Goal: Information Seeking & Learning: Learn about a topic

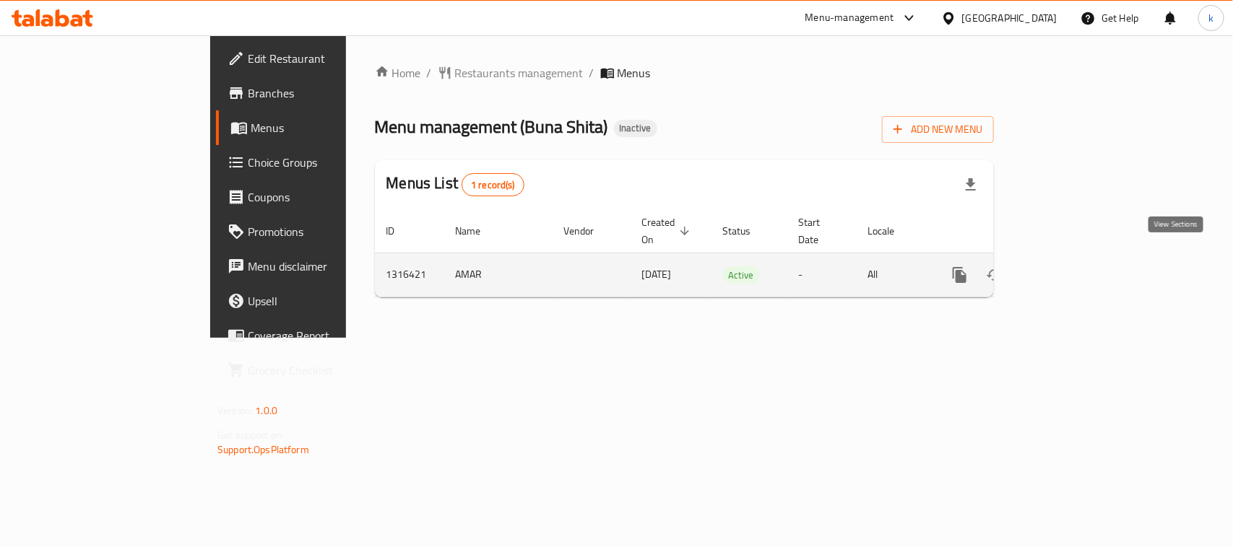
click at [1081, 262] on link "enhanced table" at bounding box center [1063, 275] width 35 height 35
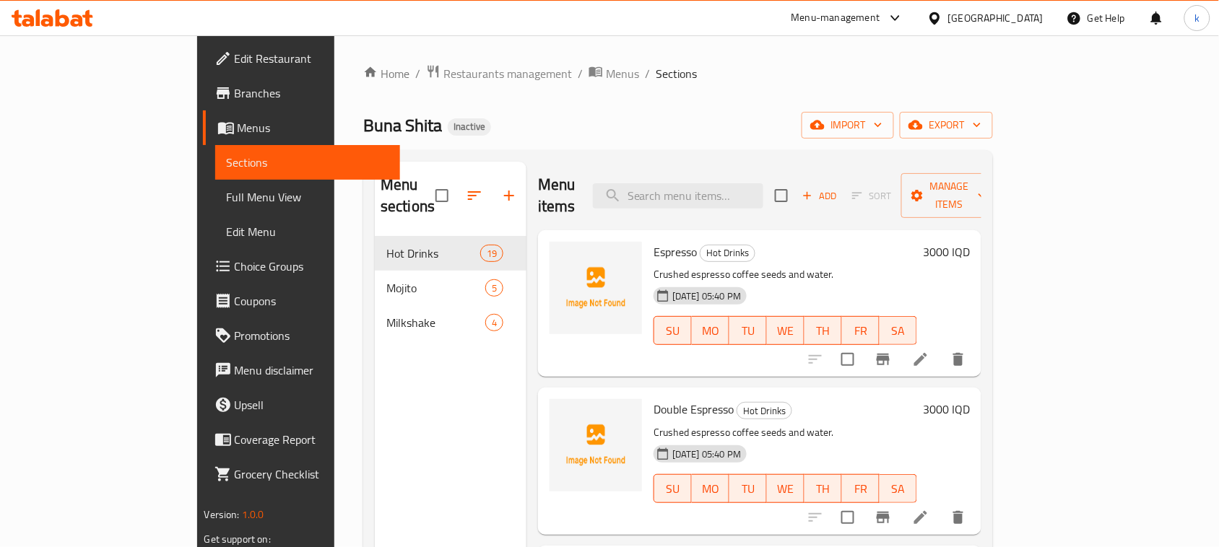
click at [238, 126] on span "Menus" at bounding box center [314, 127] width 152 height 17
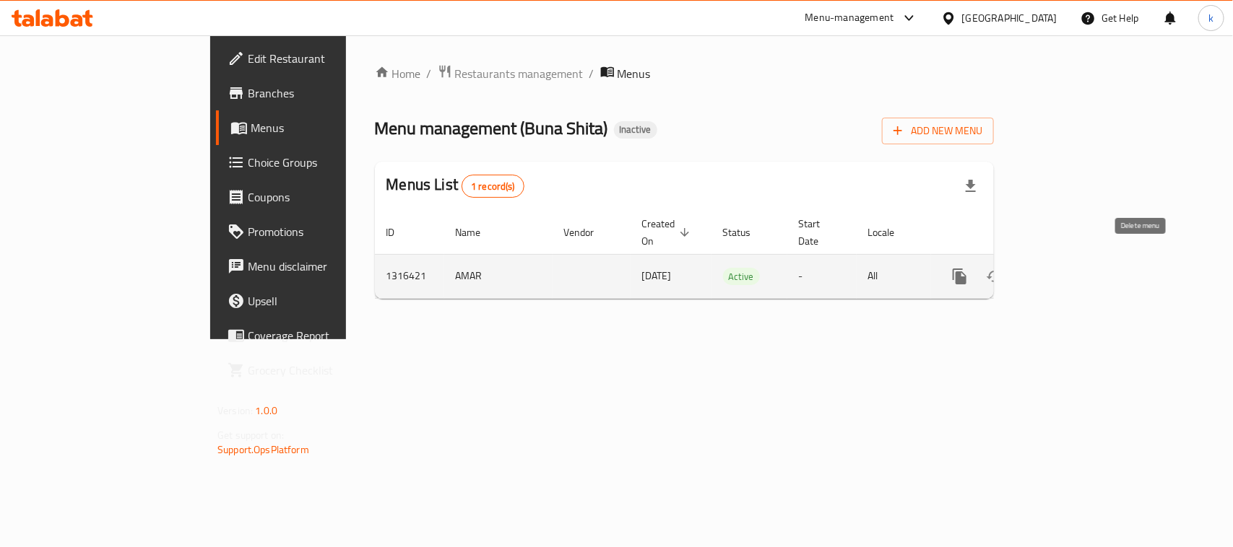
click at [1034, 270] on icon "enhanced table" at bounding box center [1029, 276] width 10 height 13
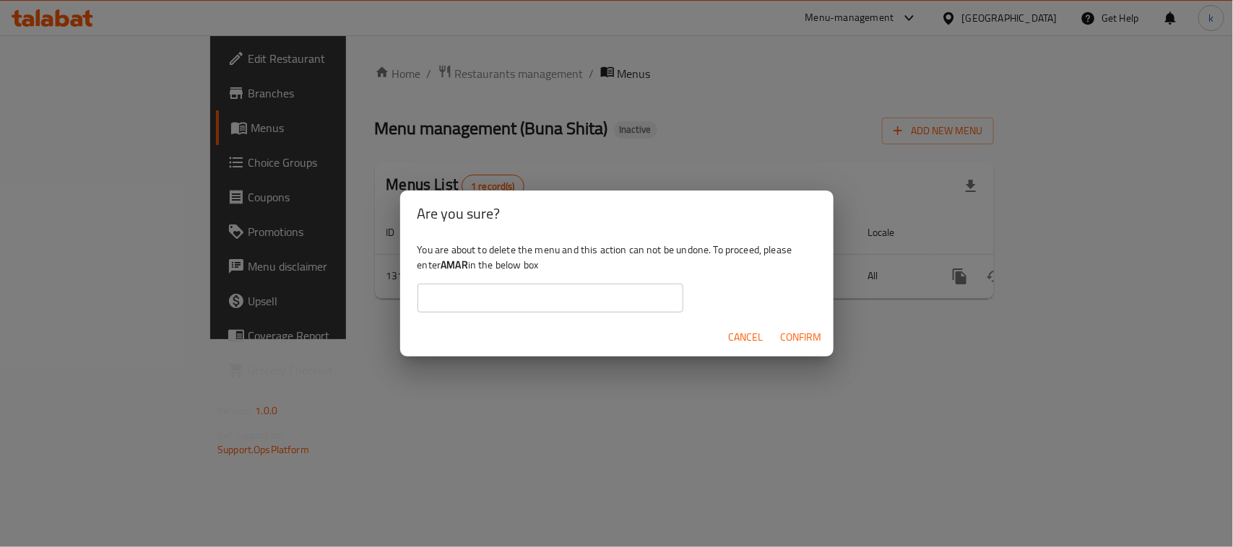
click at [456, 266] on b "AMAR" at bounding box center [454, 265] width 27 height 19
click at [455, 266] on b "AMAR" at bounding box center [454, 265] width 27 height 19
drag, startPoint x: 466, startPoint y: 360, endPoint x: 594, endPoint y: 354, distance: 128.7
click at [467, 360] on div "Are you sure? You are about to delete the menu and this action can not be undon…" at bounding box center [616, 273] width 1233 height 547
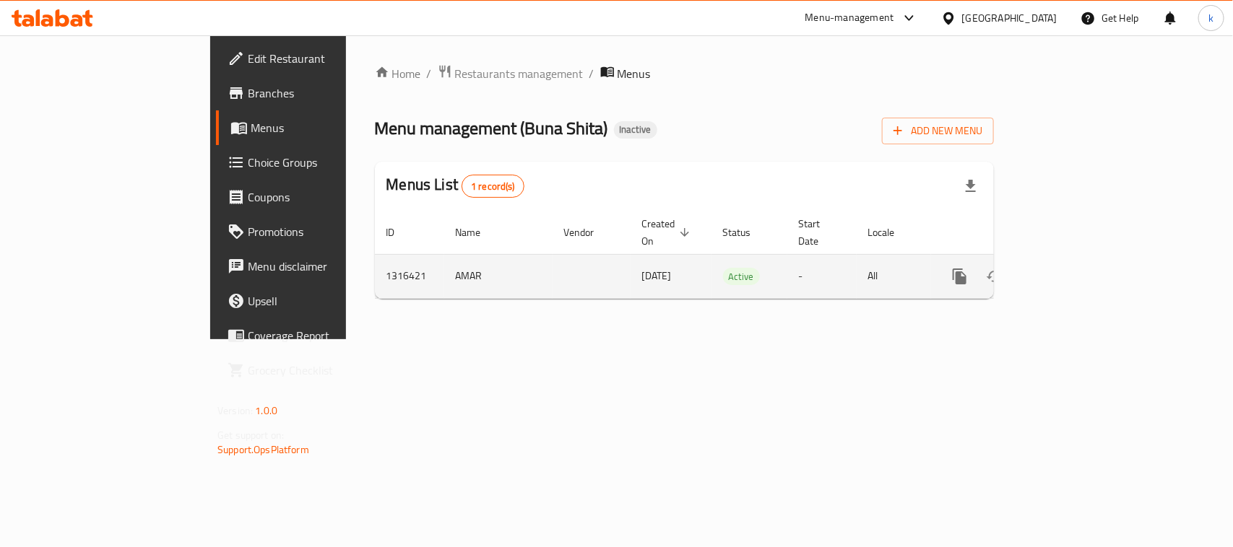
click at [1070, 270] on icon "enhanced table" at bounding box center [1063, 276] width 13 height 13
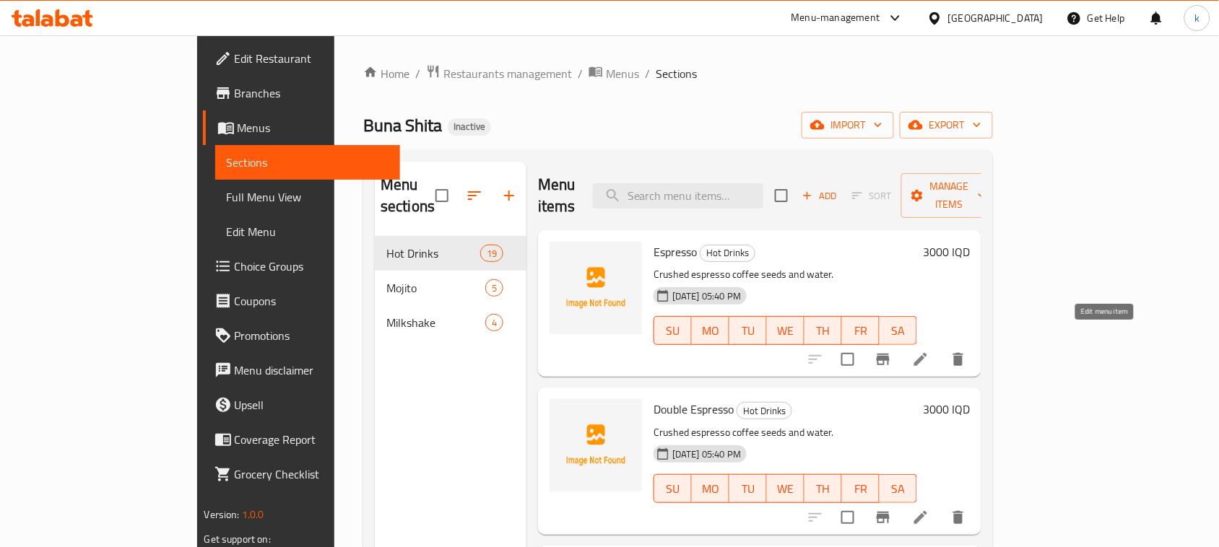
click at [927, 353] on icon at bounding box center [920, 359] width 13 height 13
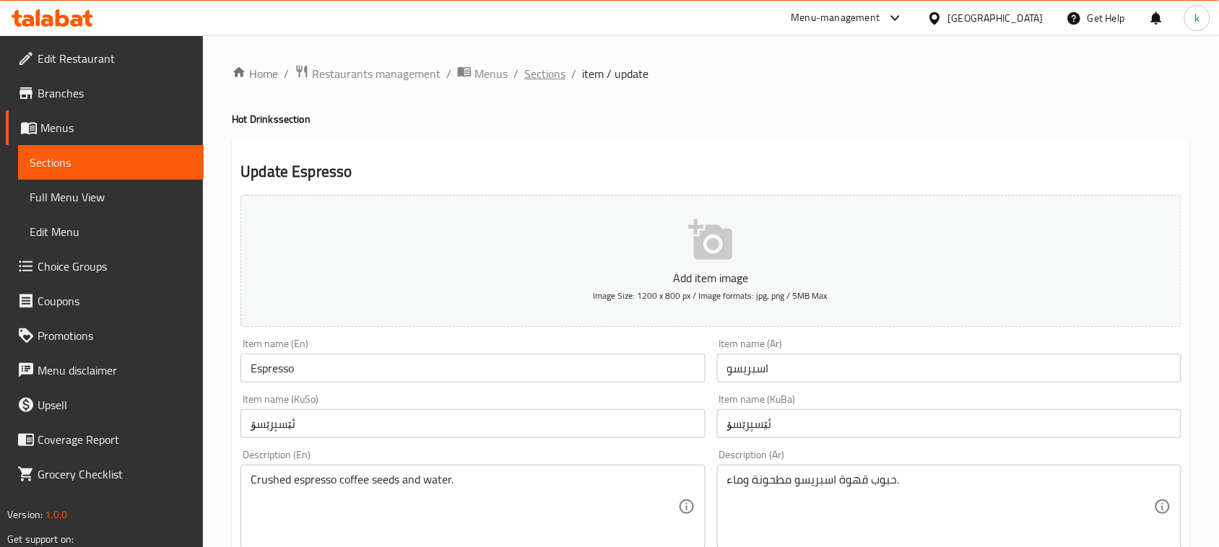
click at [550, 76] on span "Sections" at bounding box center [544, 73] width 41 height 17
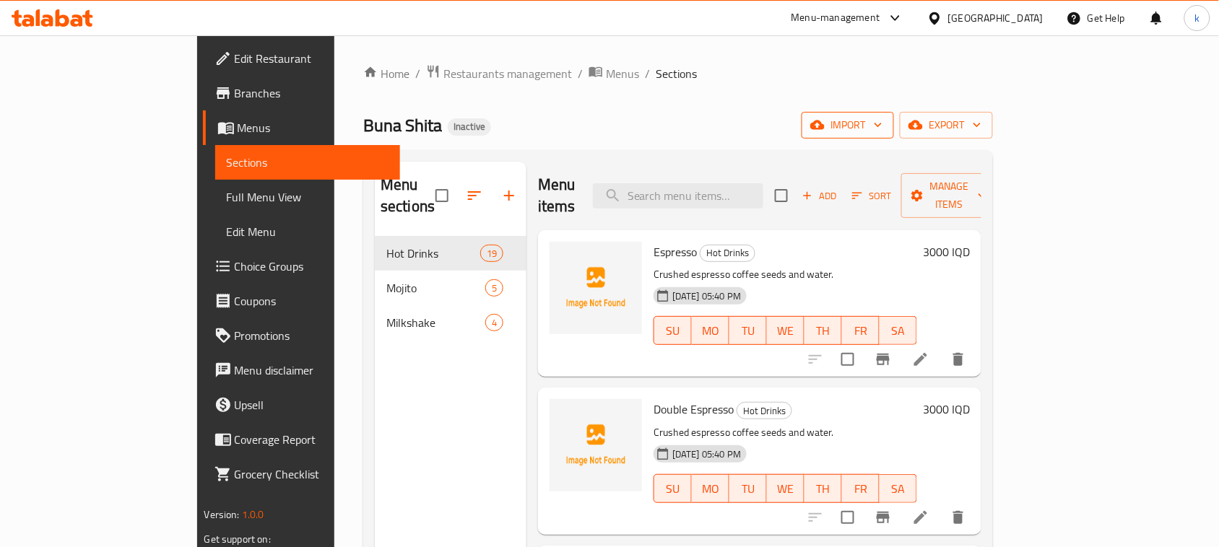
click at [883, 131] on span "import" at bounding box center [847, 125] width 69 height 18
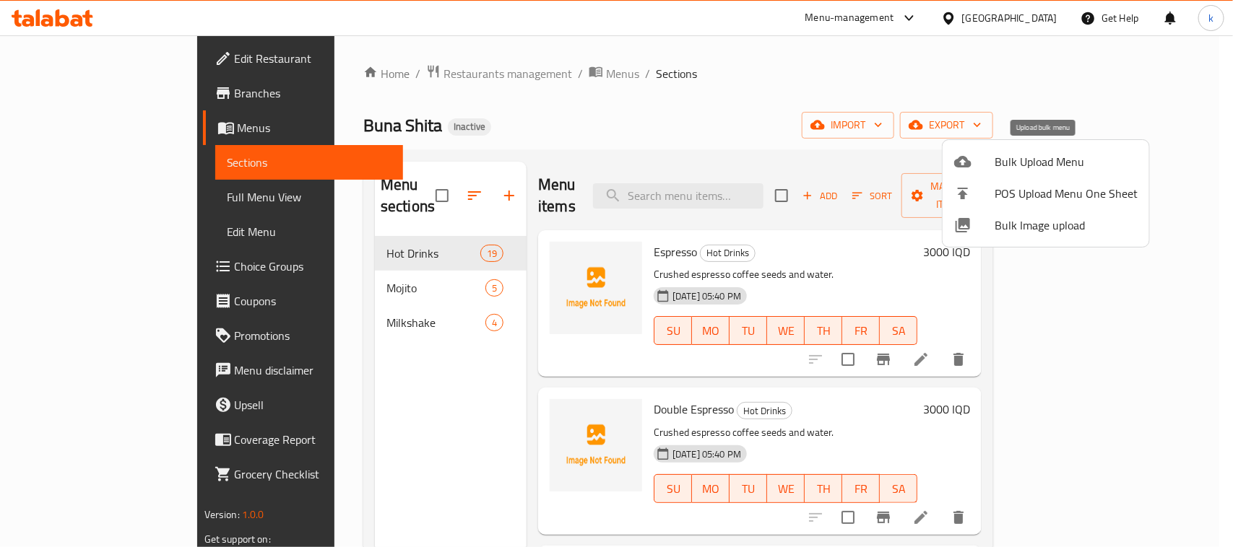
click at [988, 160] on div at bounding box center [974, 161] width 40 height 17
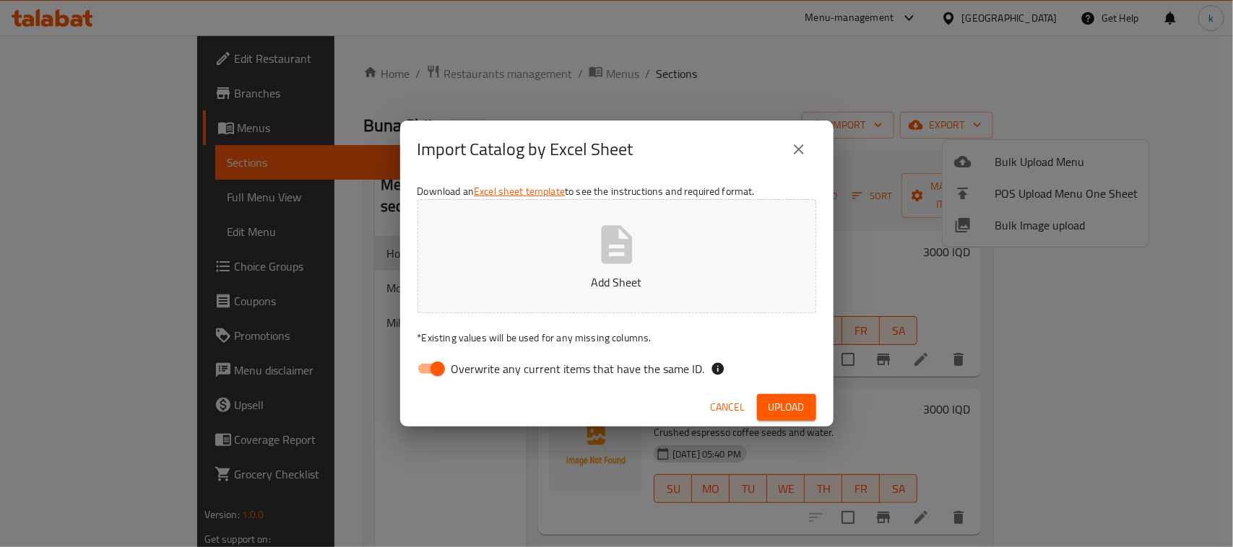
click at [443, 363] on input "Overwrite any current items that have the same ID." at bounding box center [437, 368] width 82 height 27
checkbox input "false"
click at [594, 264] on icon "button" at bounding box center [617, 245] width 46 height 46
click at [793, 404] on span "Upload" at bounding box center [786, 408] width 36 height 18
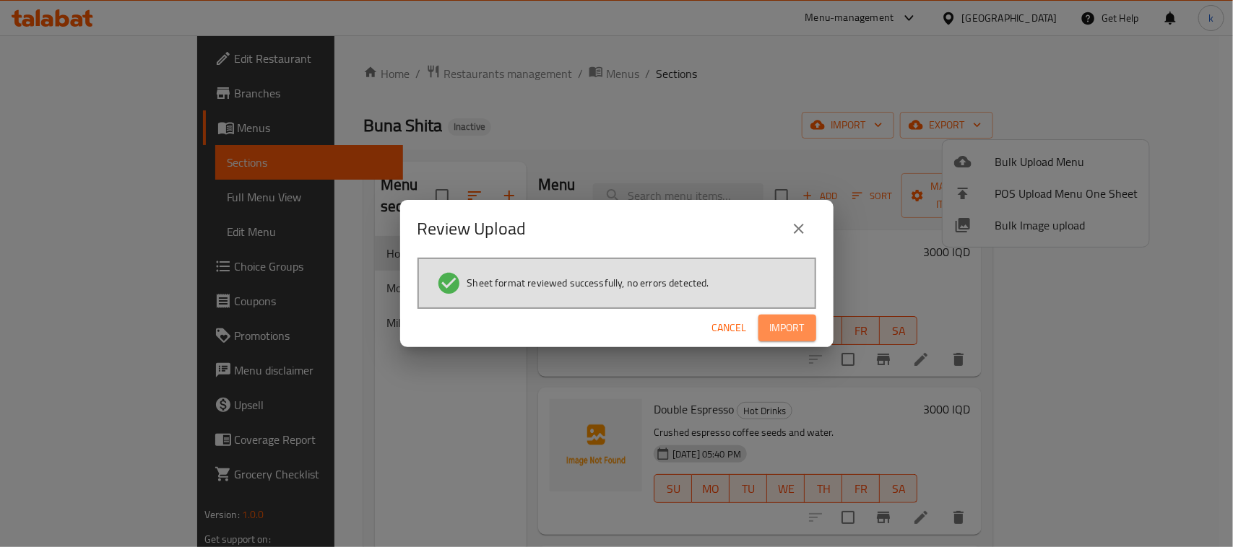
click at [795, 324] on span "Import" at bounding box center [787, 328] width 35 height 18
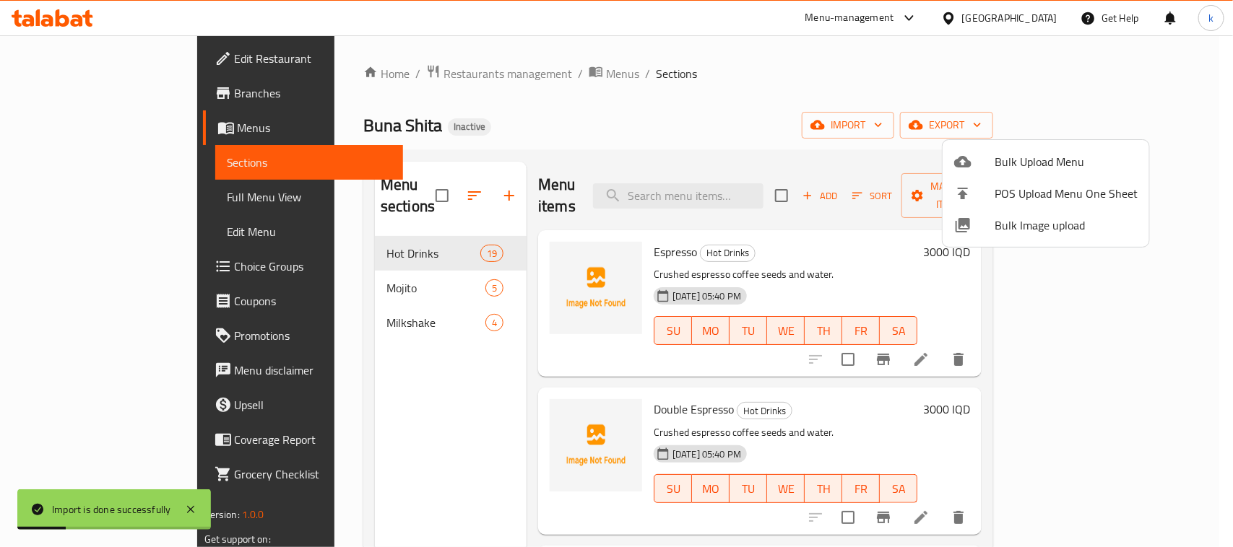
drag, startPoint x: 724, startPoint y: 119, endPoint x: 787, endPoint y: 123, distance: 63.7
click at [724, 118] on div at bounding box center [616, 273] width 1233 height 547
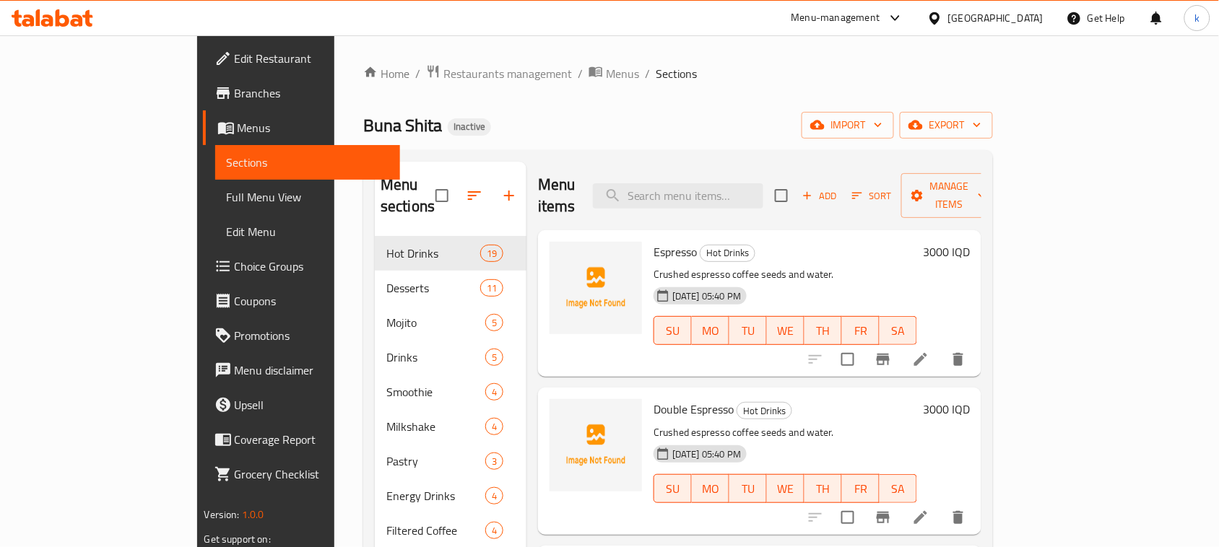
click at [637, 109] on div "Home / Restaurants management / Menus / Sections Buna Shita Inactive import exp…" at bounding box center [678, 418] width 630 height 709
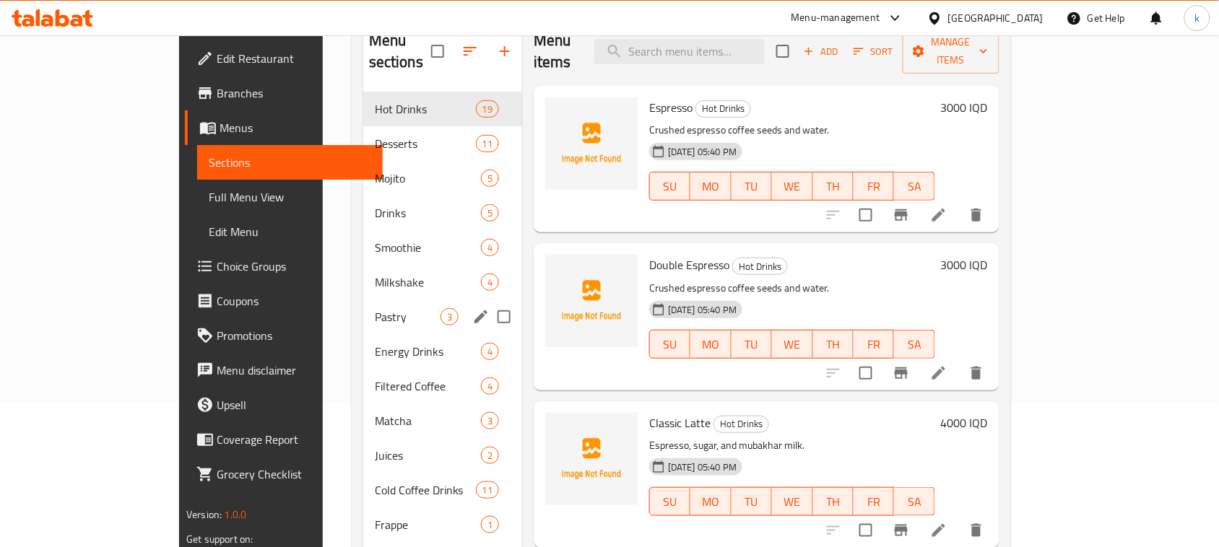
scroll to position [181, 0]
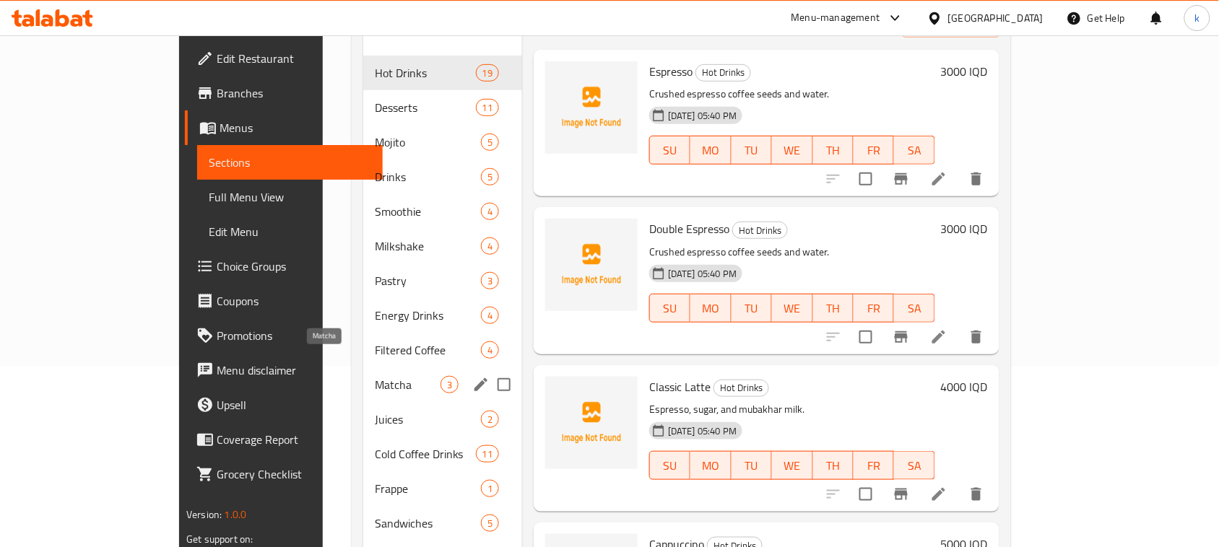
click at [375, 376] on span "Matcha" at bounding box center [408, 384] width 66 height 17
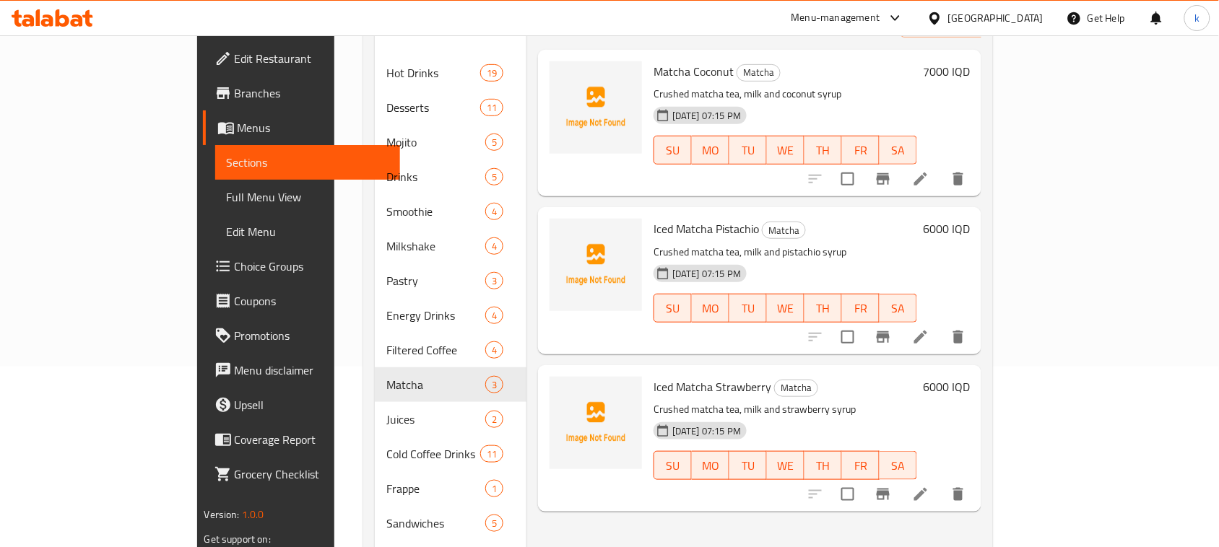
click at [877, 61] on h6 "Matcha Coconut Matcha" at bounding box center [786, 71] width 264 height 20
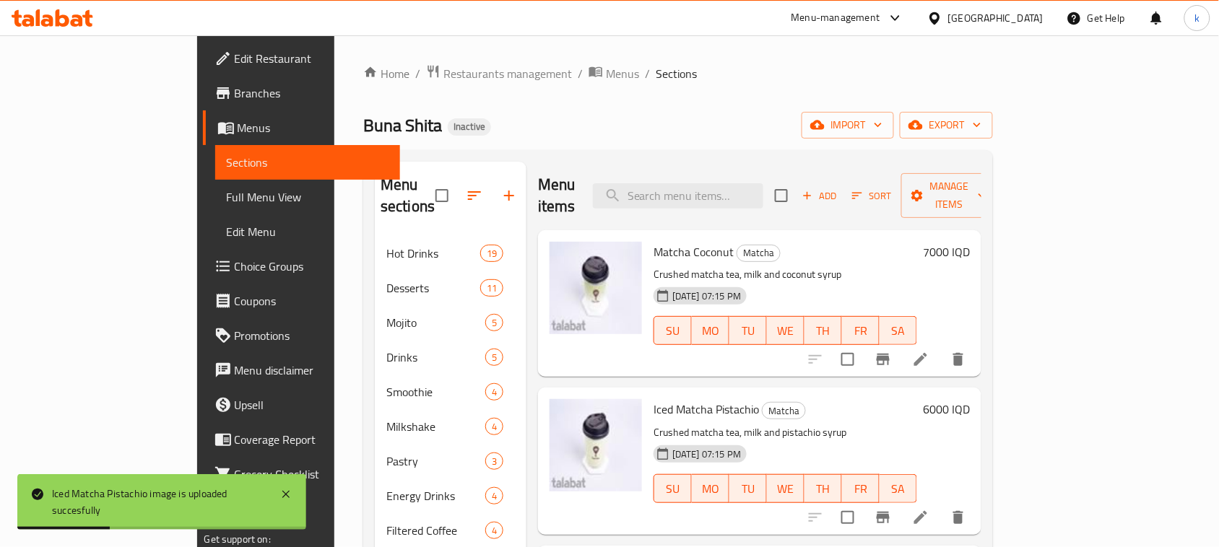
click at [586, 127] on div "Buna Shita Inactive import export" at bounding box center [678, 125] width 630 height 27
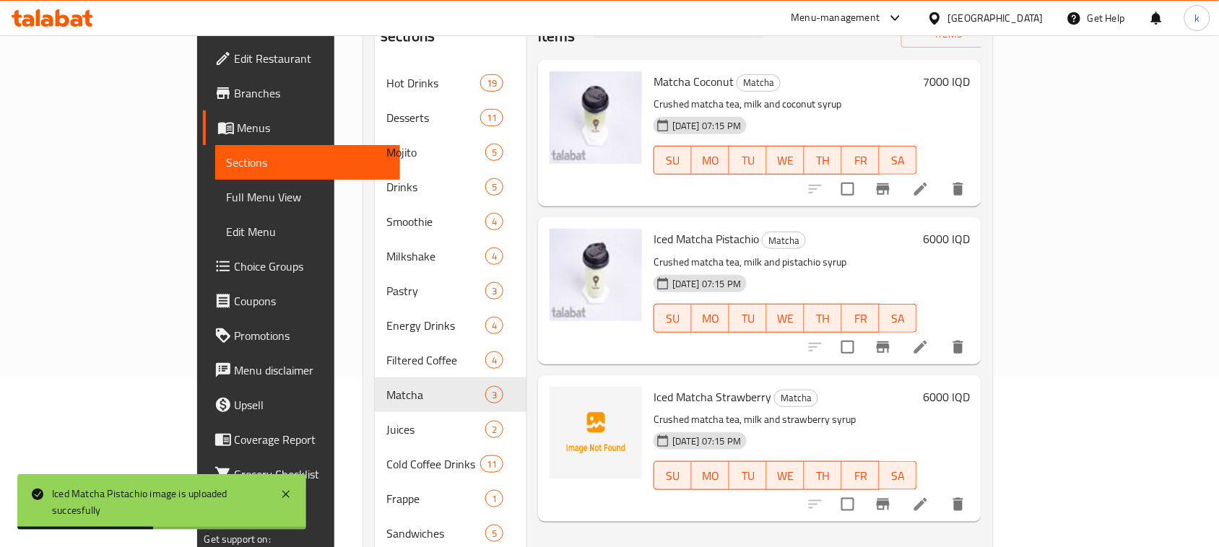
scroll to position [233, 0]
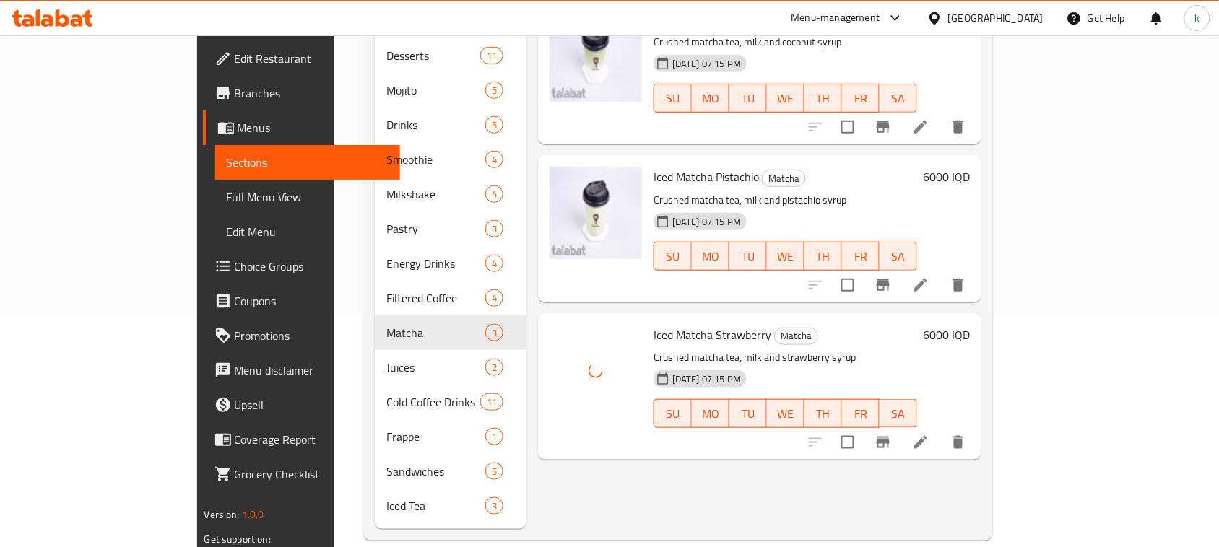
click at [763, 453] on div "Menu items Add Sort Manage items Matcha Coconut Matcha Crushed matcha tea, milk…" at bounding box center [753, 229] width 455 height 600
click at [719, 473] on div "Menu items Add Sort Manage items Matcha Coconut Matcha Crushed matcha tea, milk…" at bounding box center [753, 229] width 455 height 600
drag, startPoint x: 600, startPoint y: 475, endPoint x: 589, endPoint y: 464, distance: 15.8
click at [596, 470] on div "Menu items Add Sort Manage items Matcha Coconut Matcha Crushed matcha tea, milk…" at bounding box center [753, 229] width 455 height 600
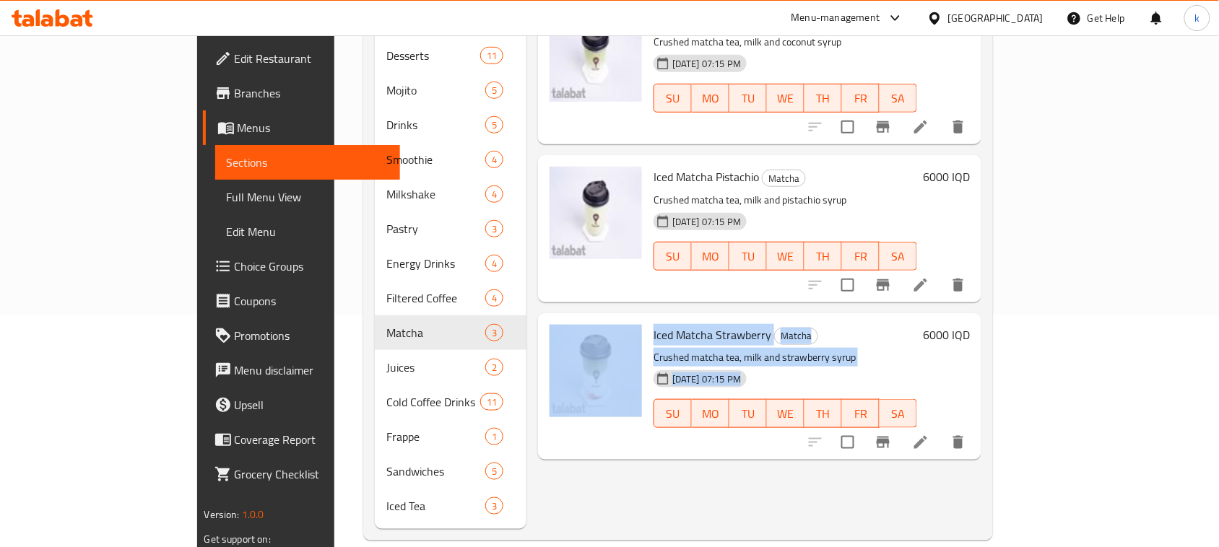
click at [594, 477] on div "Menu items Add Sort Manage items Matcha Coconut Matcha Crushed matcha tea, milk…" at bounding box center [753, 229] width 455 height 600
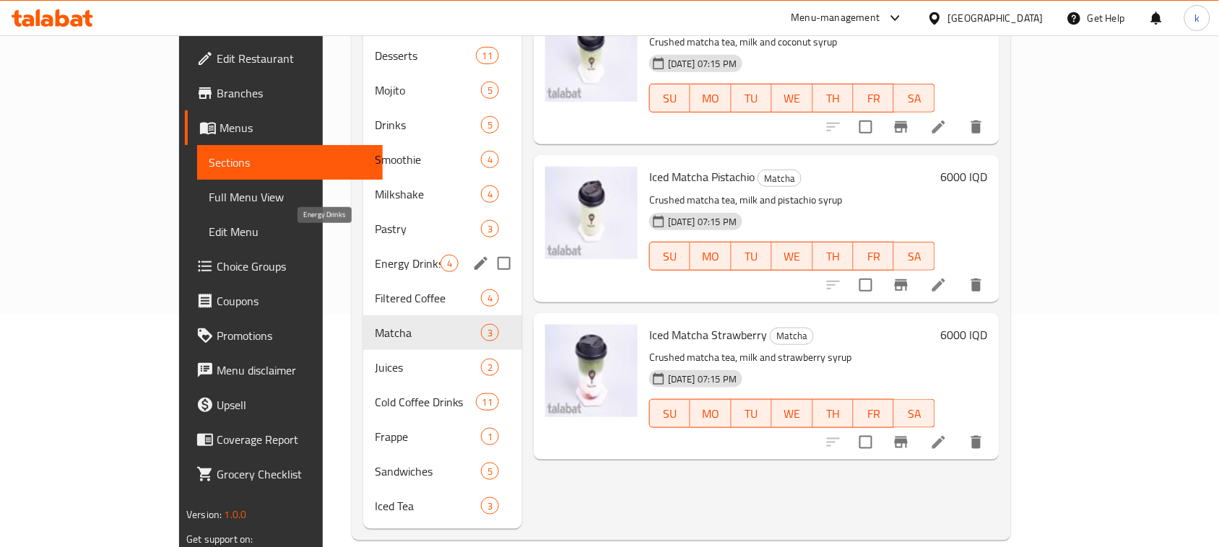
click at [375, 255] on span "Energy Drinks" at bounding box center [408, 263] width 66 height 17
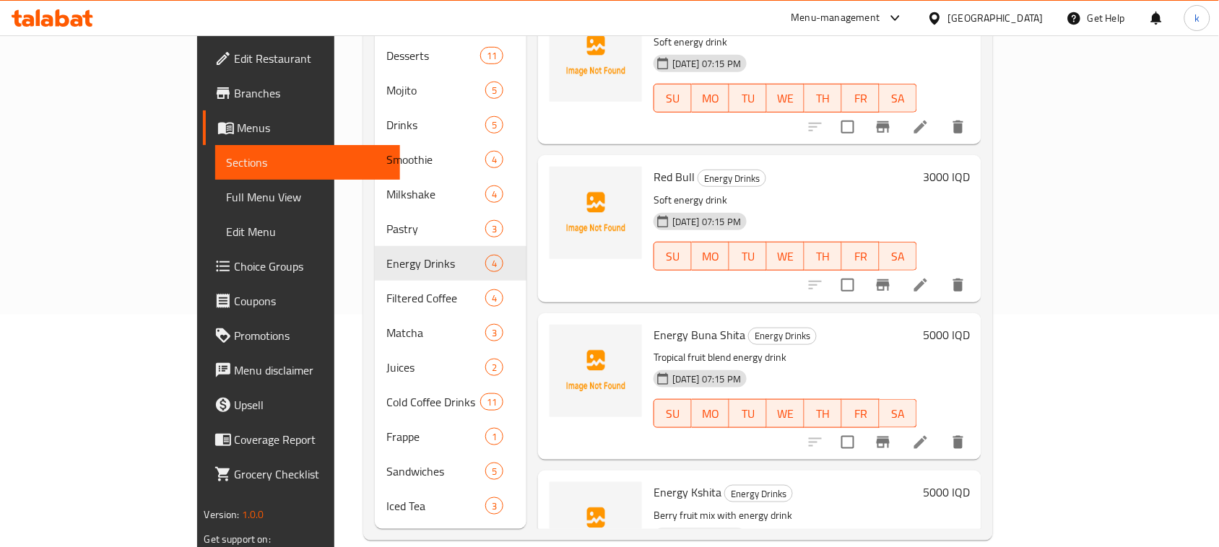
click at [915, 446] on div "Menu items Add Sort Manage items Tiger Energy Drinks Soft energy drink [DATE] 0…" at bounding box center [753, 229] width 455 height 600
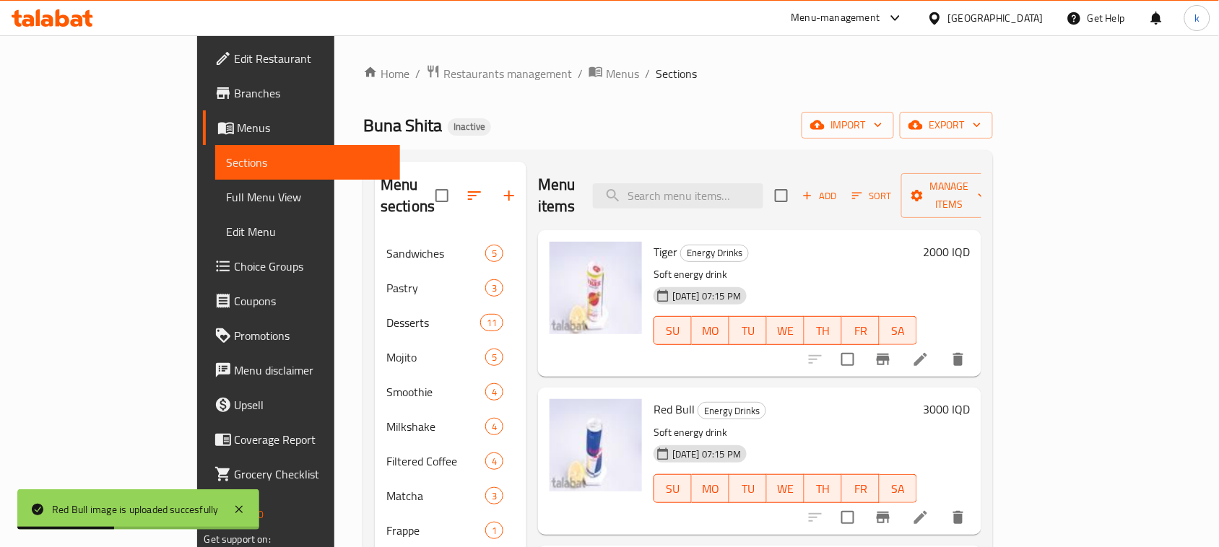
drag, startPoint x: 622, startPoint y: 45, endPoint x: 652, endPoint y: 107, distance: 68.5
click at [622, 45] on div "Home / Restaurants management / Menus / Sections Buna Shita Inactive import exp…" at bounding box center [678, 418] width 688 height 767
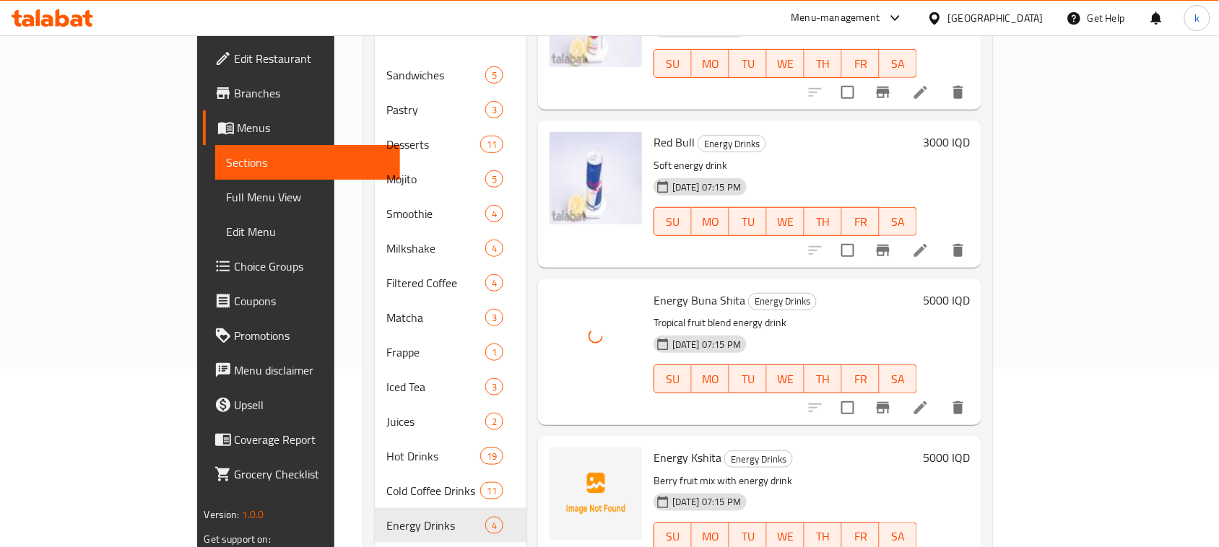
scroll to position [181, 0]
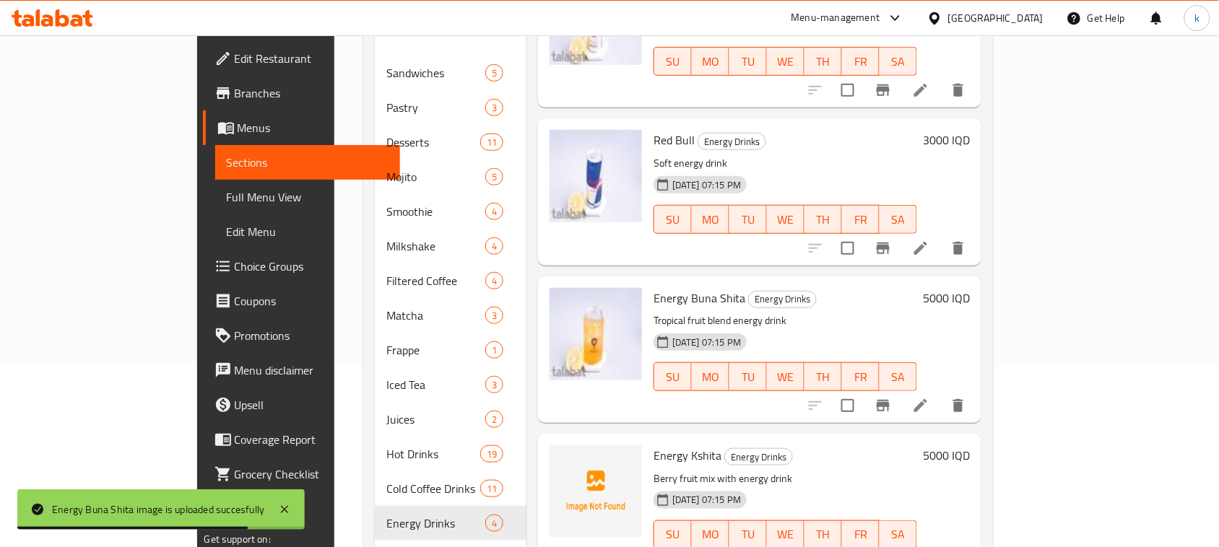
click at [659, 74] on div "Tiger Energy Drinks Soft energy drink [DATE] 07:15 PM SU MO TU WE TH FR SA" at bounding box center [785, 34] width 275 height 135
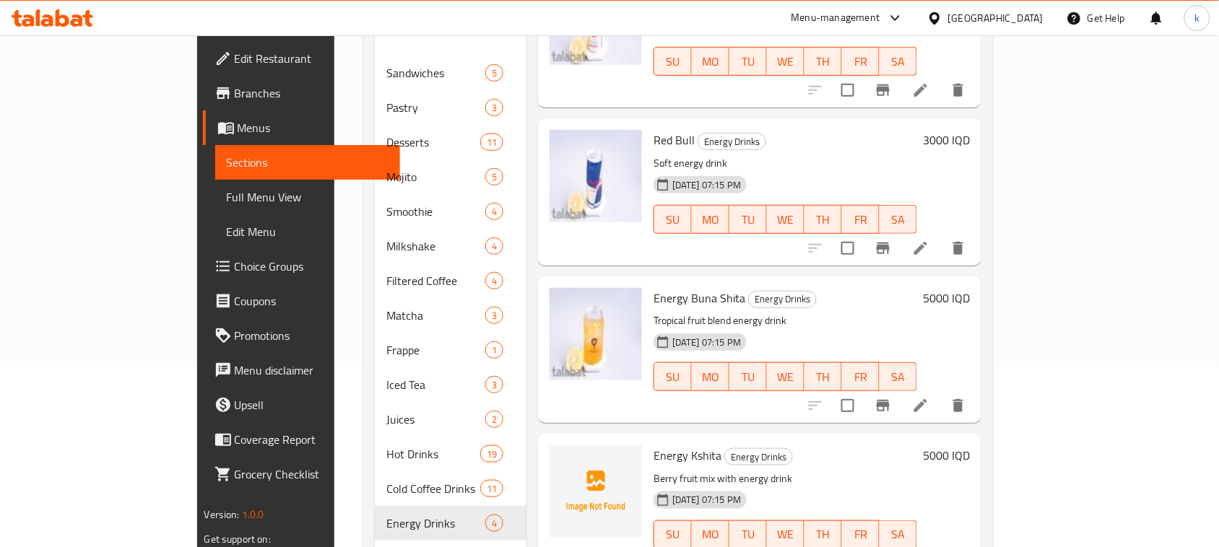
scroll to position [233, 0]
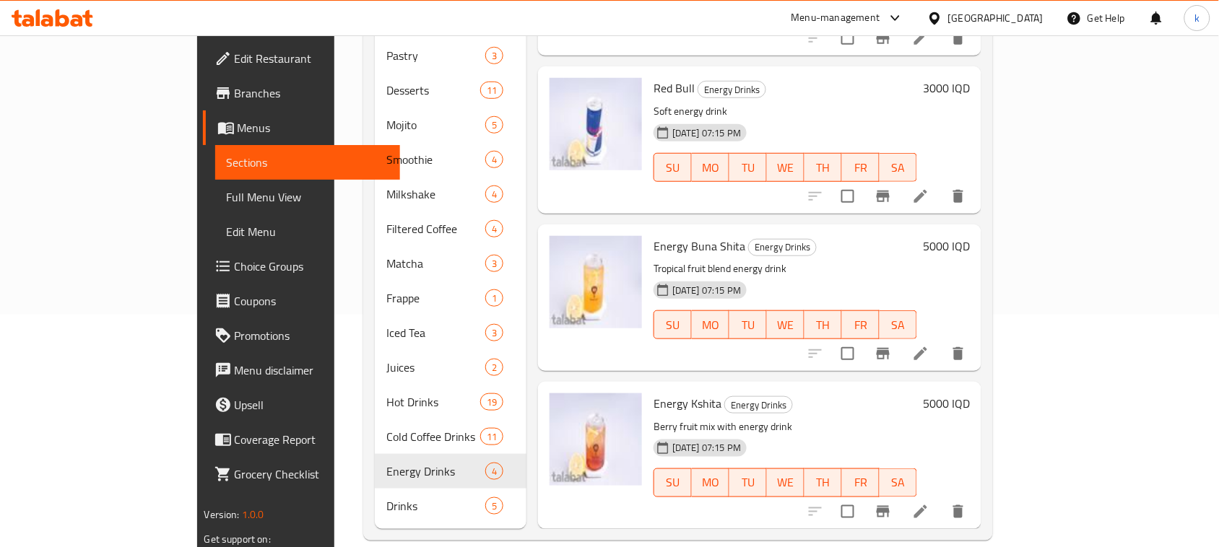
click at [787, 193] on div "Menu items Add Sort Manage items Tiger Energy Drinks Soft energy drink [DATE] 0…" at bounding box center [753, 229] width 455 height 600
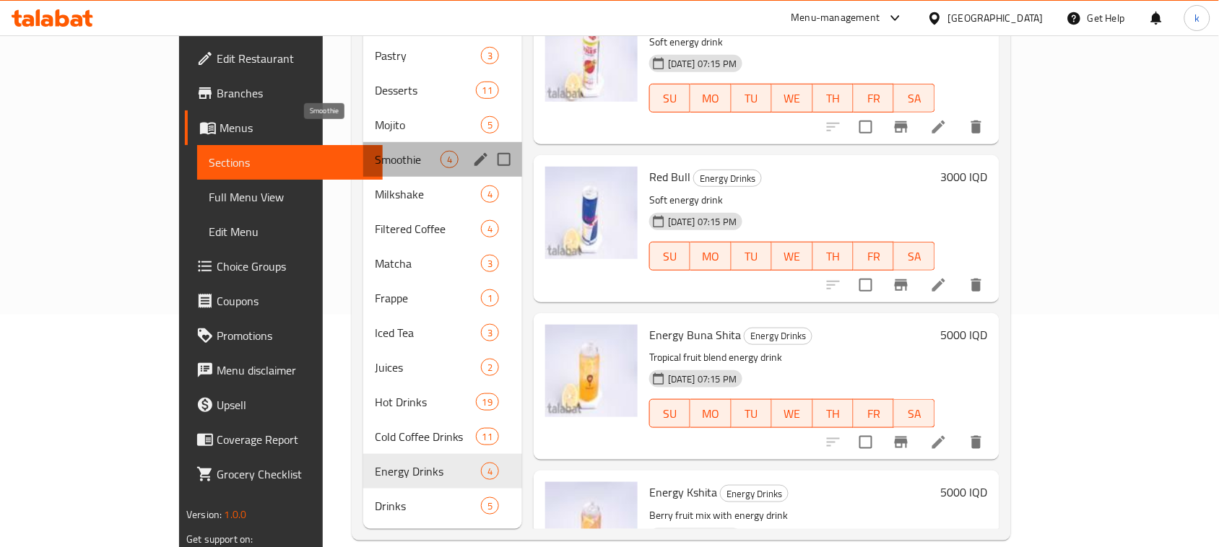
click at [375, 151] on span "Smoothie" at bounding box center [408, 159] width 66 height 17
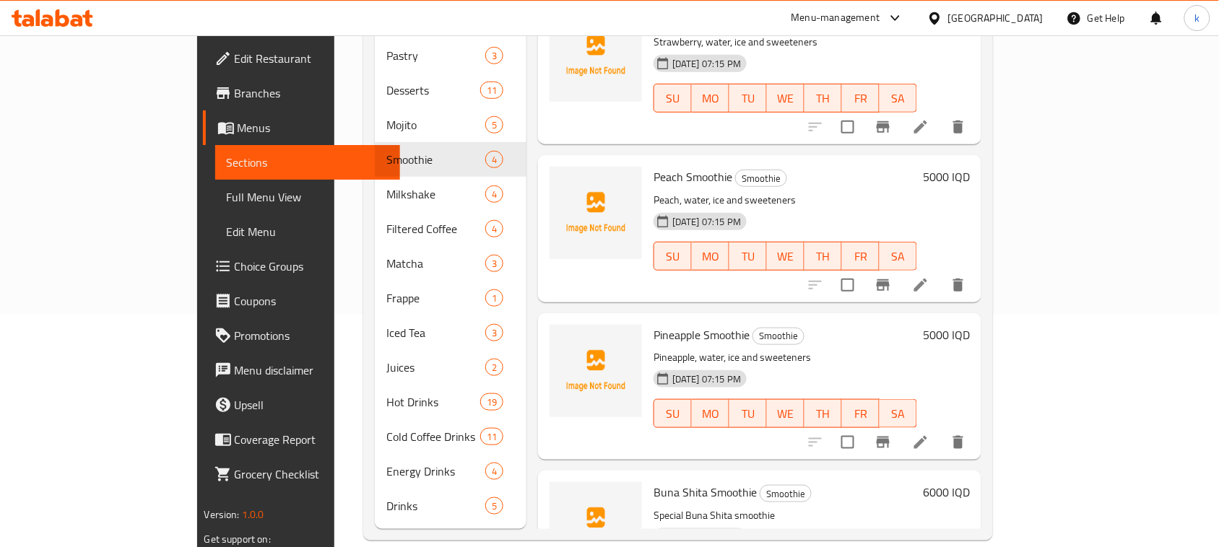
click at [792, 313] on div "Pineapple Smoothie Smoothie Pineapple, water, ice and sweeteners [DATE] 07:15 P…" at bounding box center [759, 386] width 443 height 147
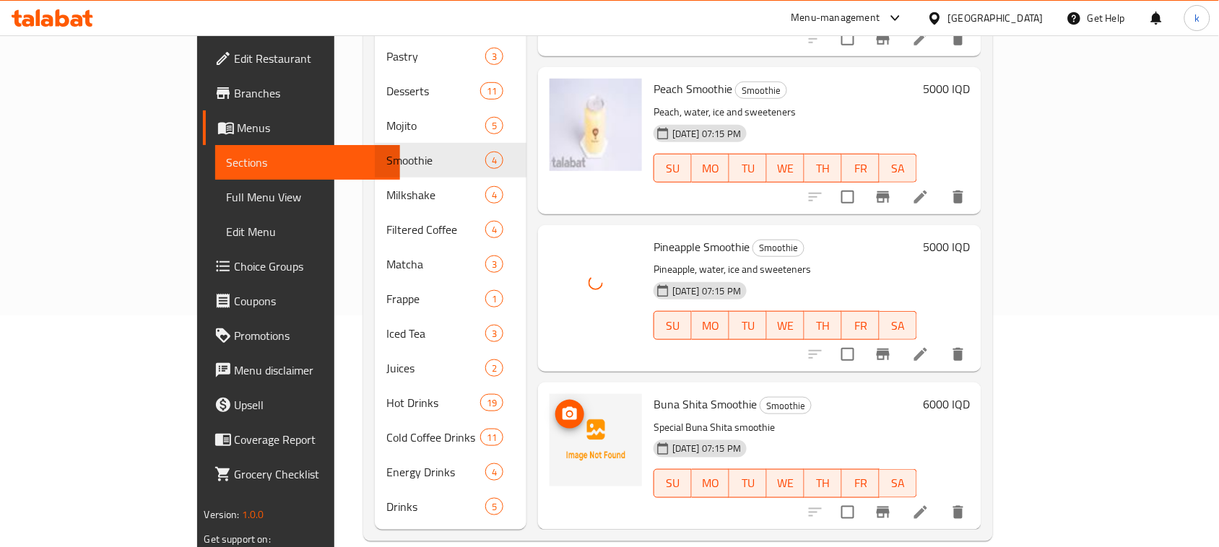
scroll to position [233, 0]
click at [802, 260] on p "Pineapple, water, ice and sweeteners" at bounding box center [786, 269] width 264 height 18
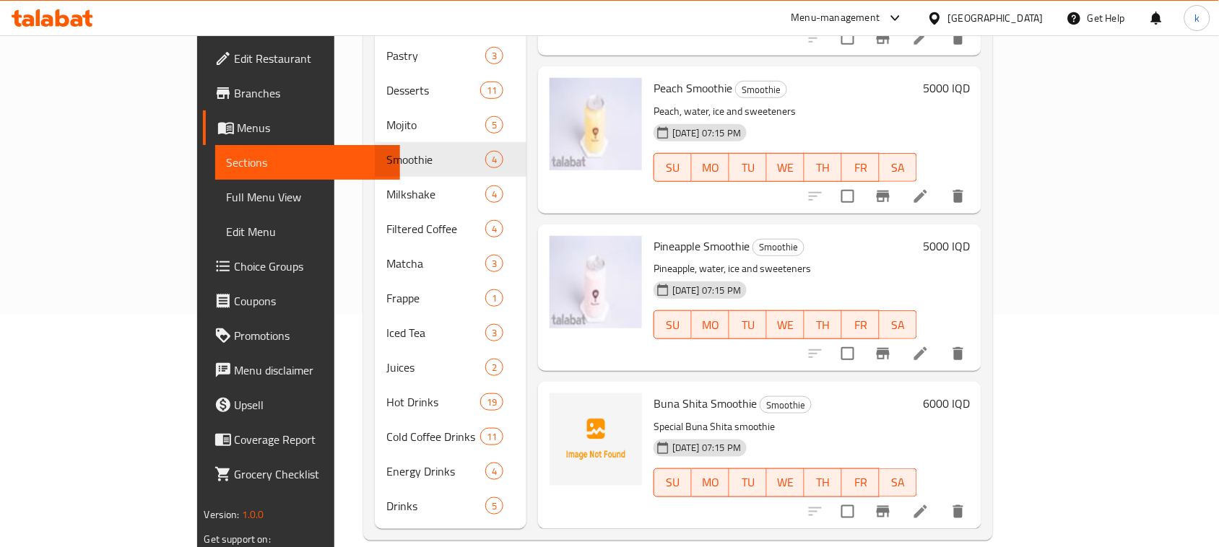
click at [816, 394] on h6 "Buna Shita Smoothie Smoothie" at bounding box center [786, 404] width 264 height 20
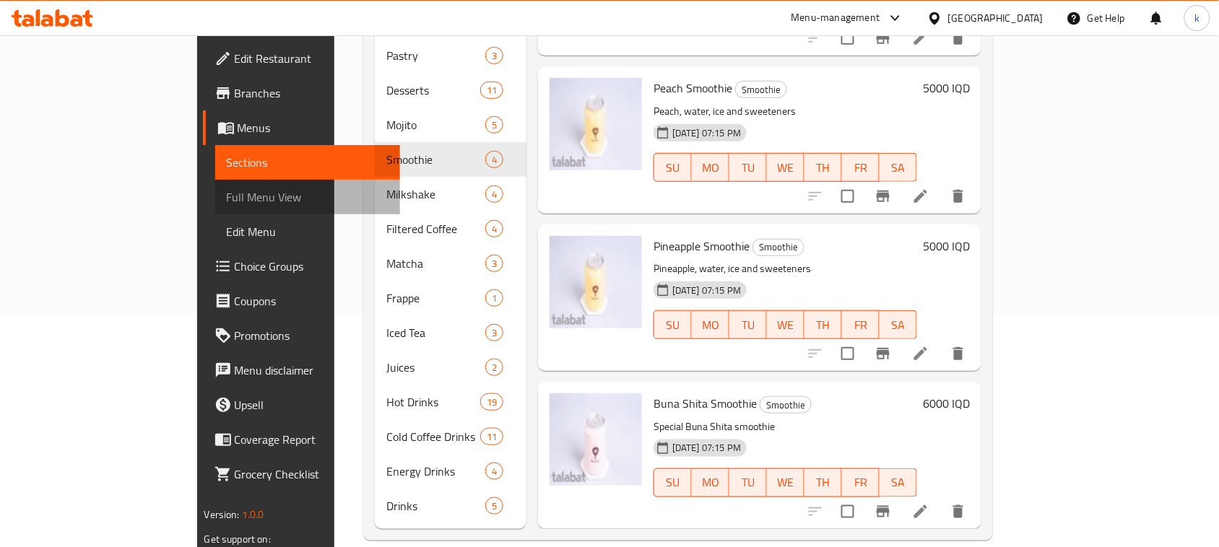
click at [227, 189] on span "Full Menu View" at bounding box center [308, 196] width 162 height 17
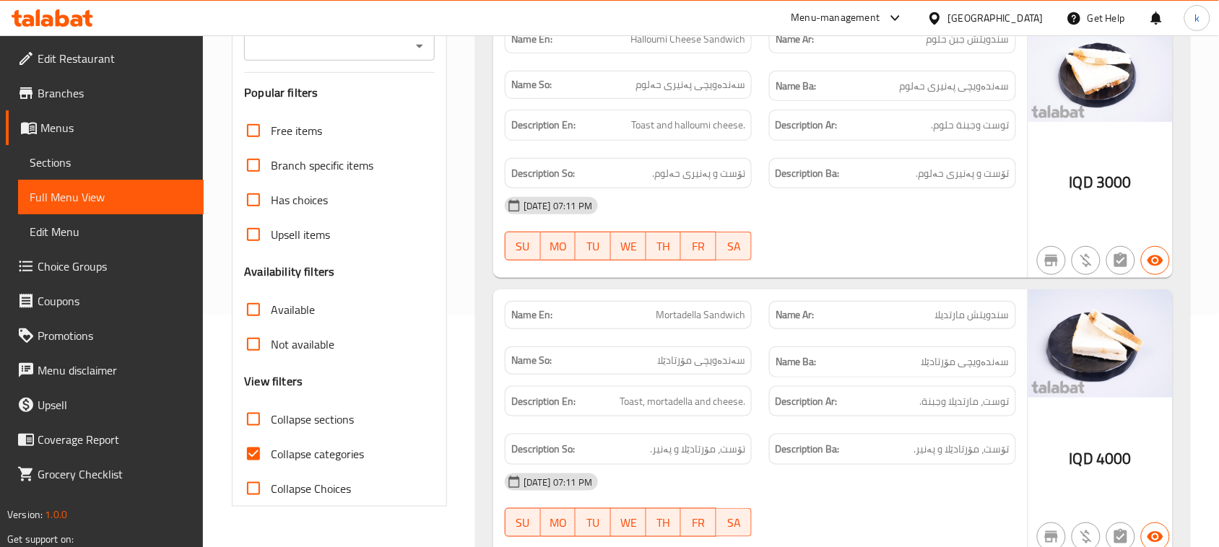
click at [409, 51] on div at bounding box center [418, 46] width 19 height 20
click at [417, 45] on icon "Open" at bounding box center [419, 47] width 7 height 4
click at [332, 107] on span "Buna Shita، [PERSON_NAME]" at bounding box center [330, 108] width 148 height 17
type input "Buna Shita، [PERSON_NAME]"
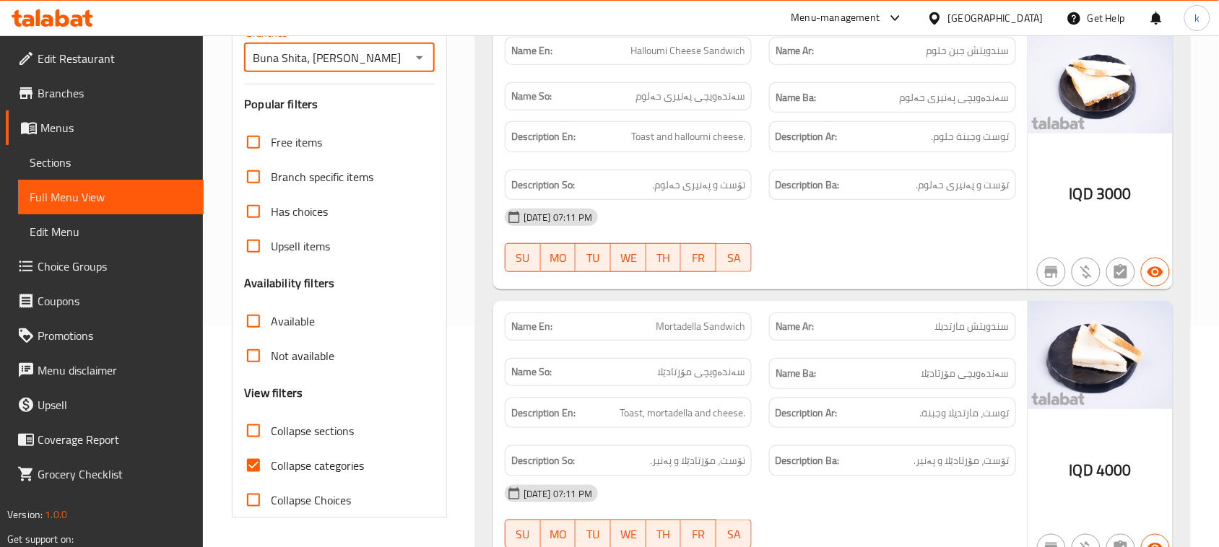
scroll to position [233, 0]
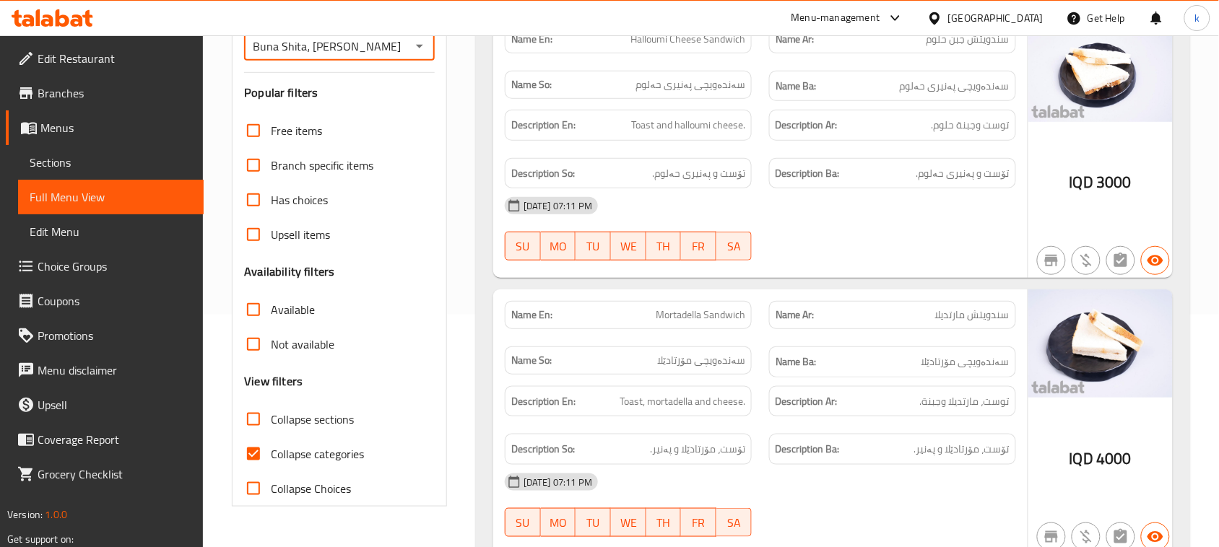
click at [255, 449] on input "Collapse categories" at bounding box center [253, 454] width 35 height 35
checkbox input "false"
click at [258, 428] on input "Collapse sections" at bounding box center [253, 419] width 35 height 35
checkbox input "true"
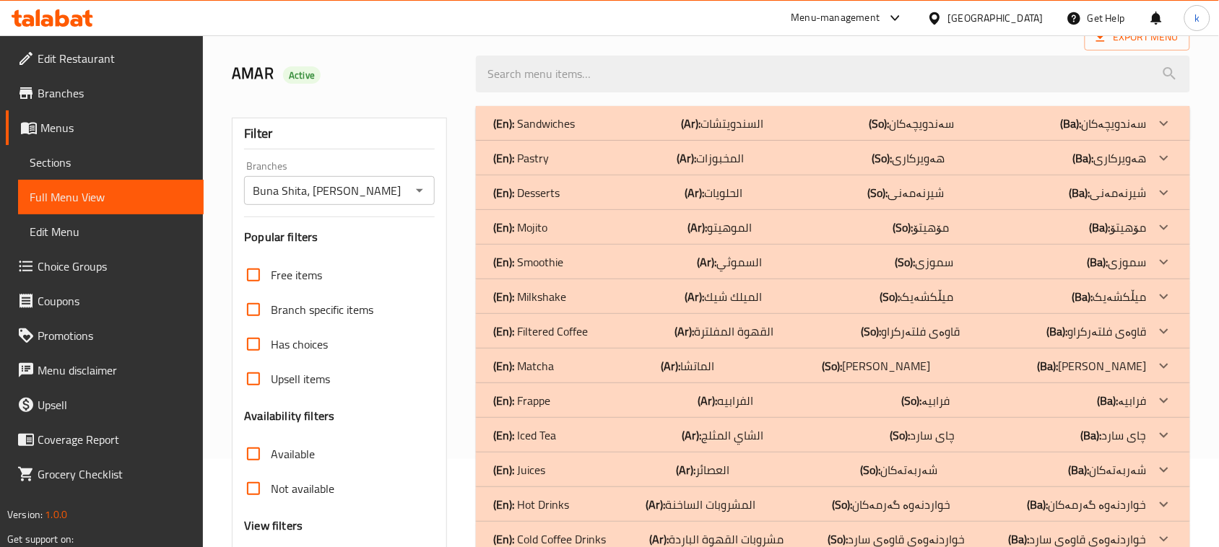
scroll to position [221, 0]
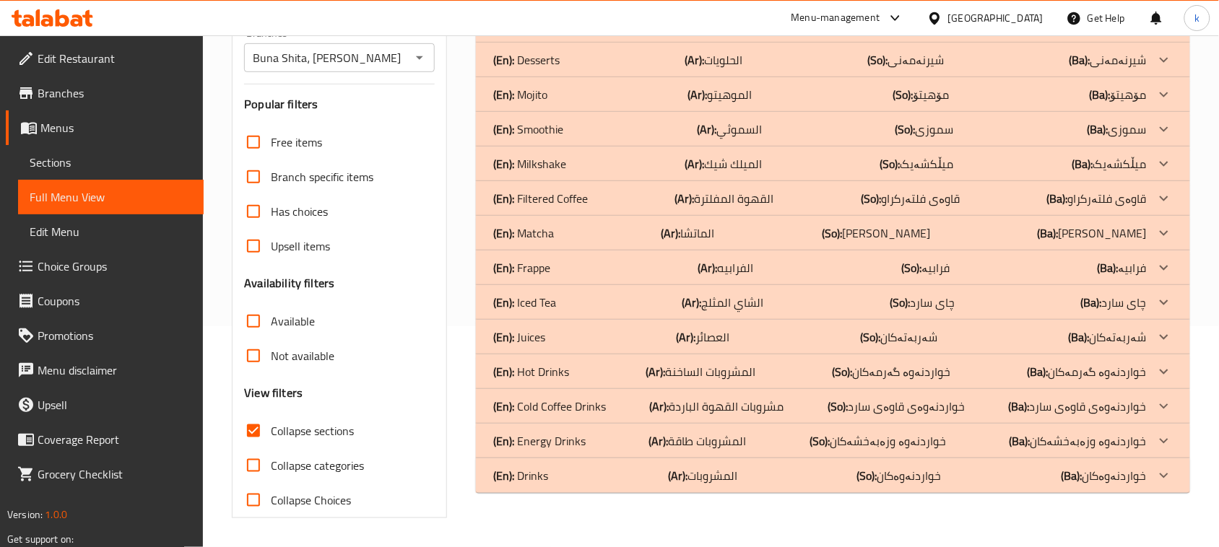
click at [561, 443] on p "(En): Energy Drinks" at bounding box center [539, 441] width 92 height 17
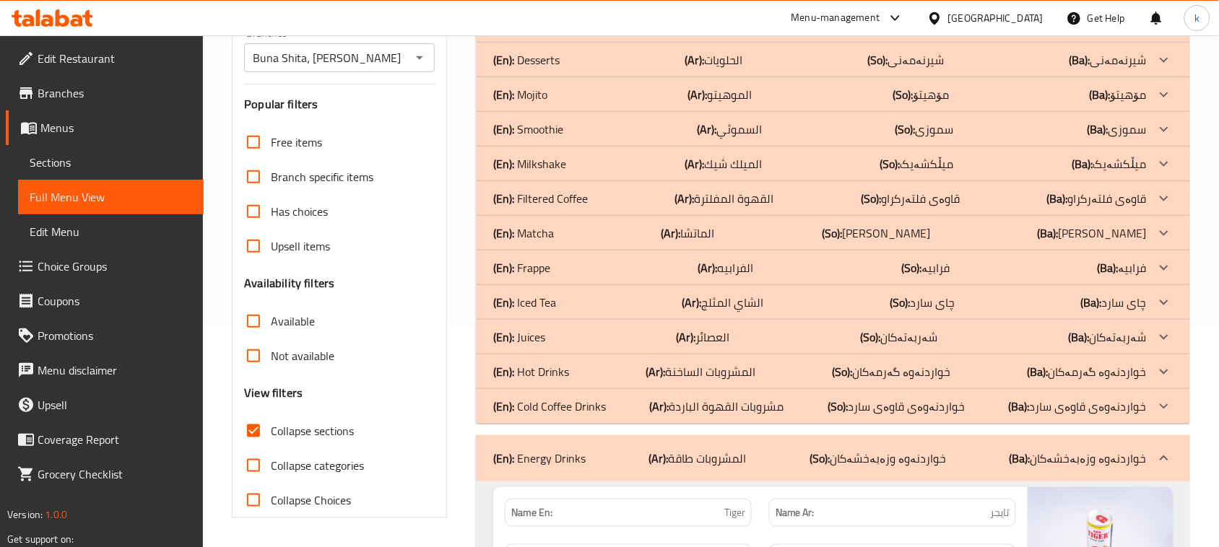
click at [545, 132] on p "(En): Smoothie" at bounding box center [528, 129] width 70 height 17
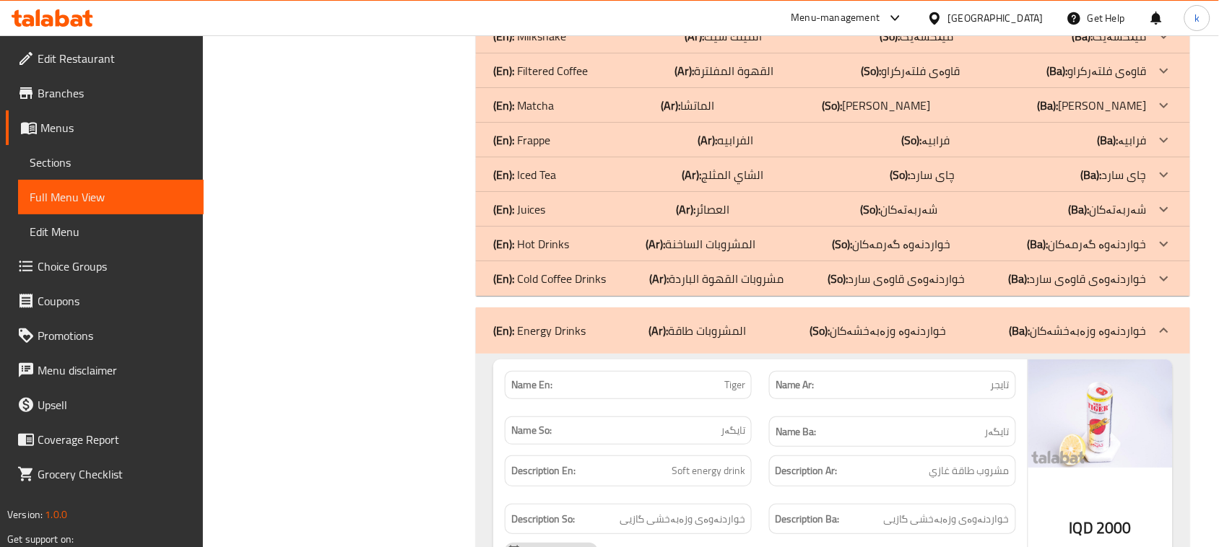
scroll to position [1485, 0]
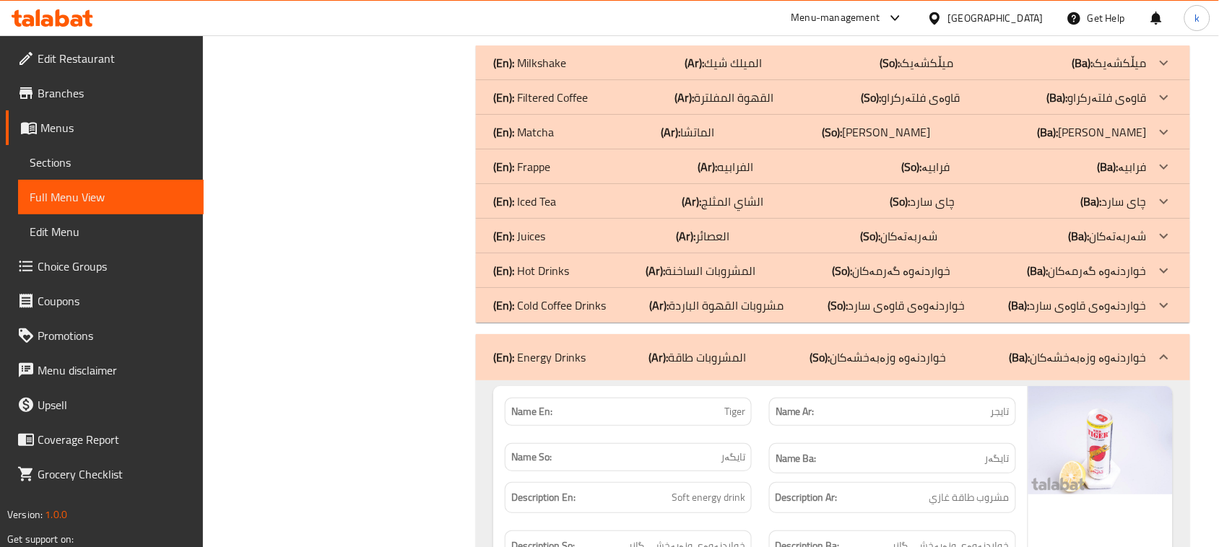
drag, startPoint x: 539, startPoint y: 142, endPoint x: 547, endPoint y: 147, distance: 9.0
click at [539, 141] on p "(En): Matcha" at bounding box center [523, 131] width 61 height 17
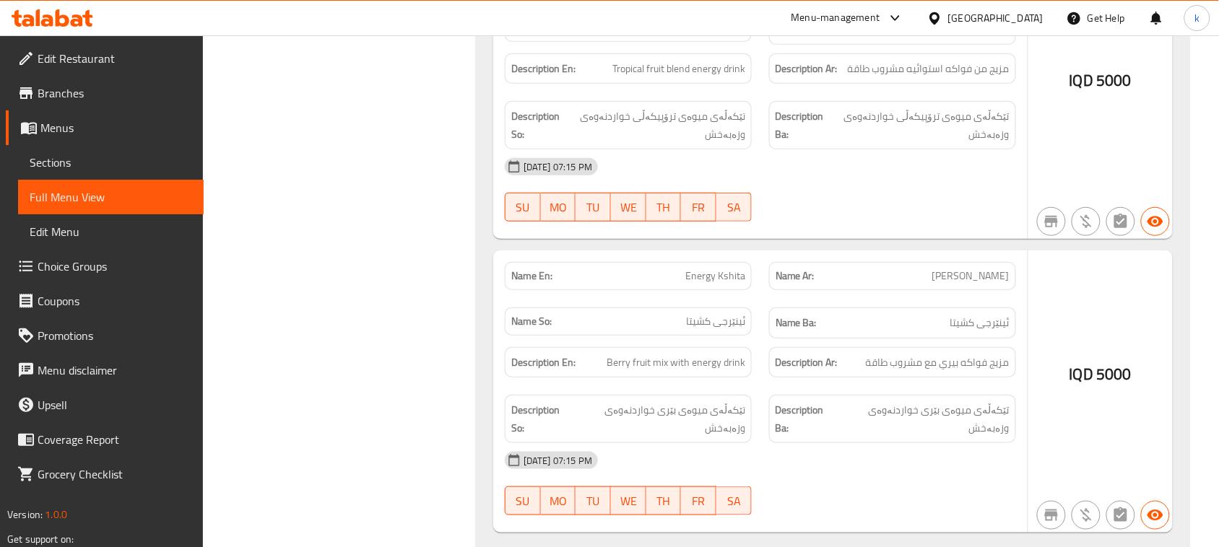
scroll to position [3544, 0]
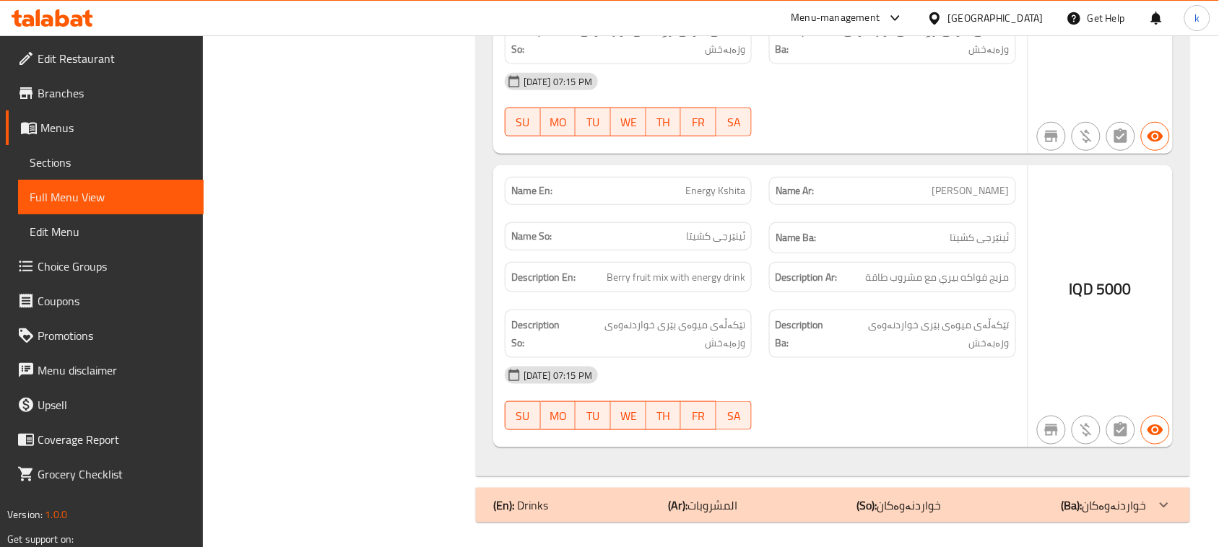
click at [77, 132] on span "Menus" at bounding box center [116, 127] width 152 height 17
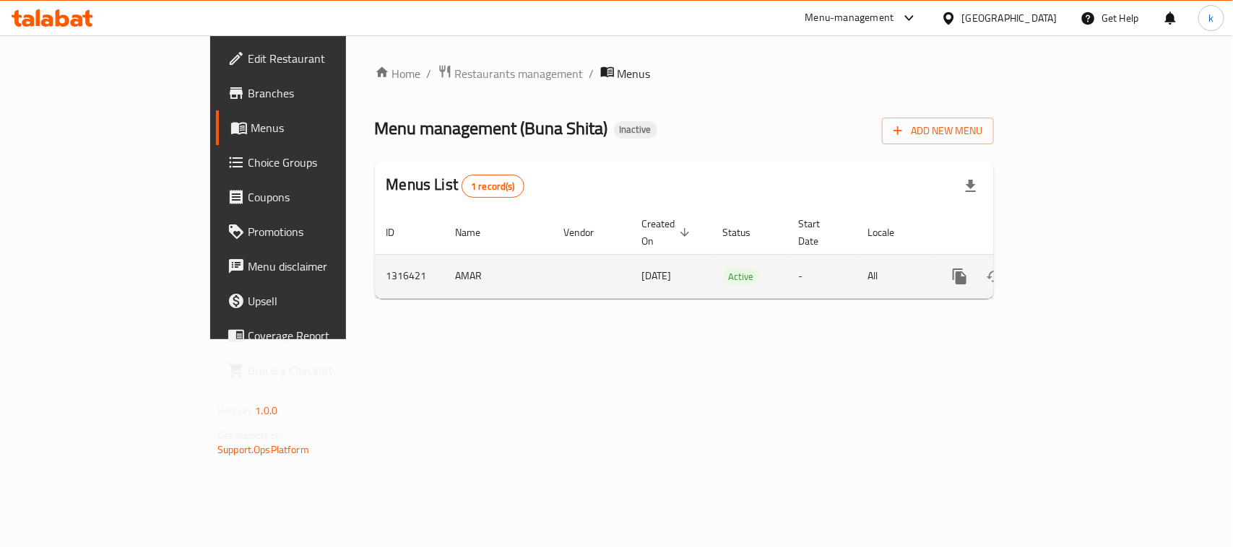
click at [1072, 268] on icon "enhanced table" at bounding box center [1063, 276] width 17 height 17
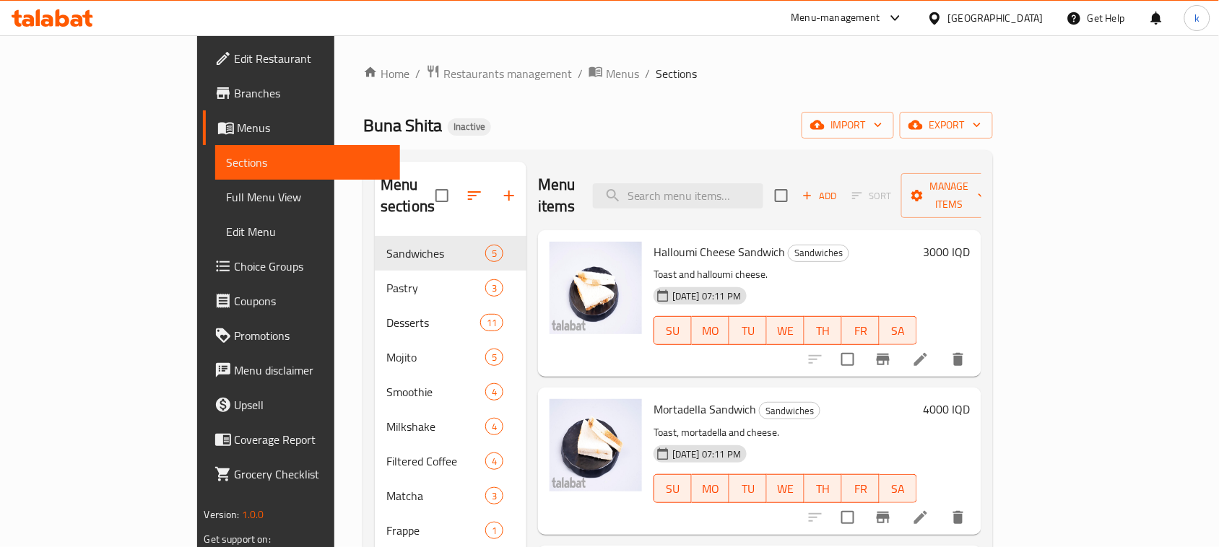
click at [227, 200] on span "Full Menu View" at bounding box center [308, 196] width 162 height 17
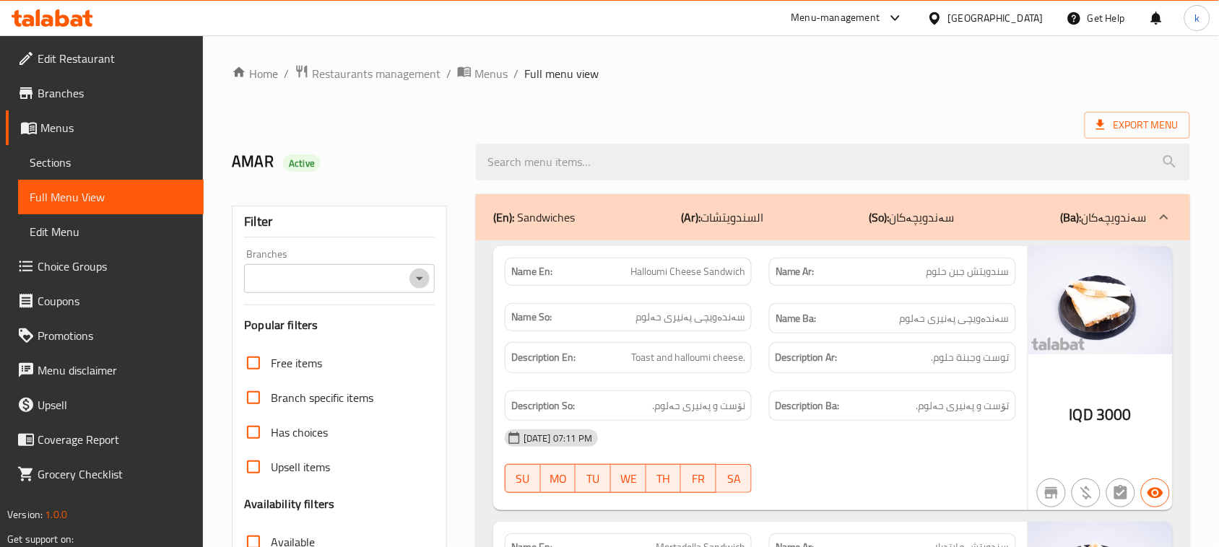
click at [412, 271] on icon "Open" at bounding box center [419, 278] width 17 height 17
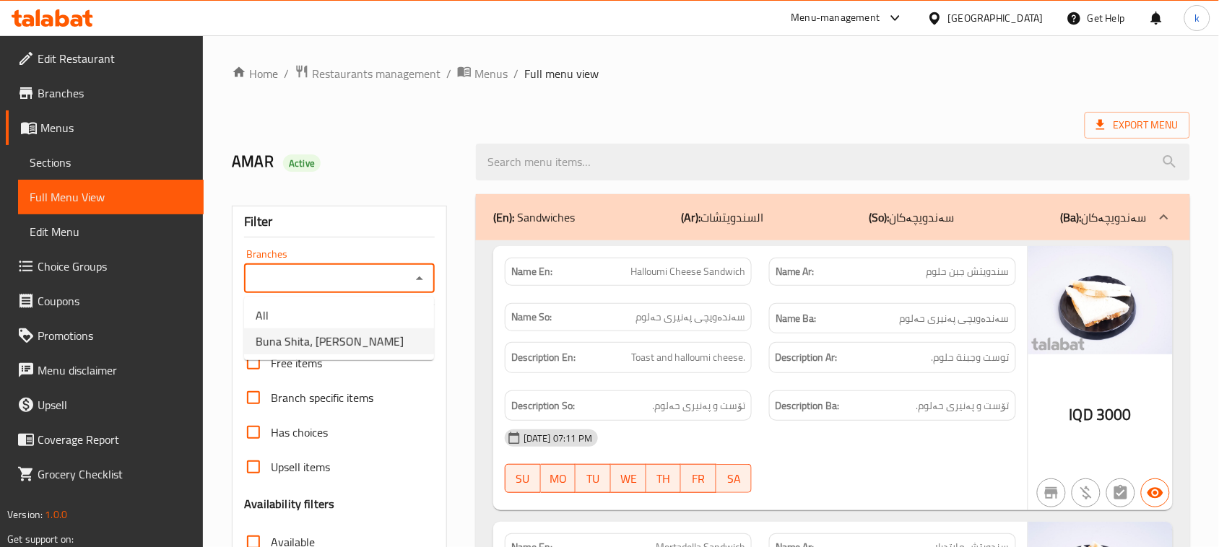
click at [316, 339] on span "Buna Shita، [PERSON_NAME]" at bounding box center [330, 341] width 148 height 17
type input "Buna Shita، [PERSON_NAME]"
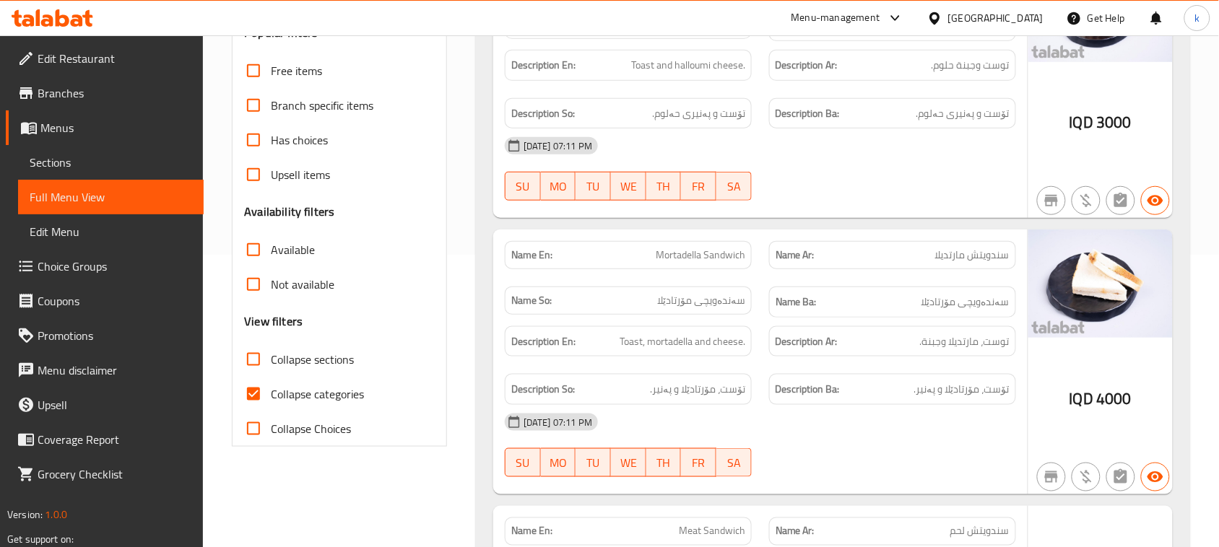
scroll to position [361, 0]
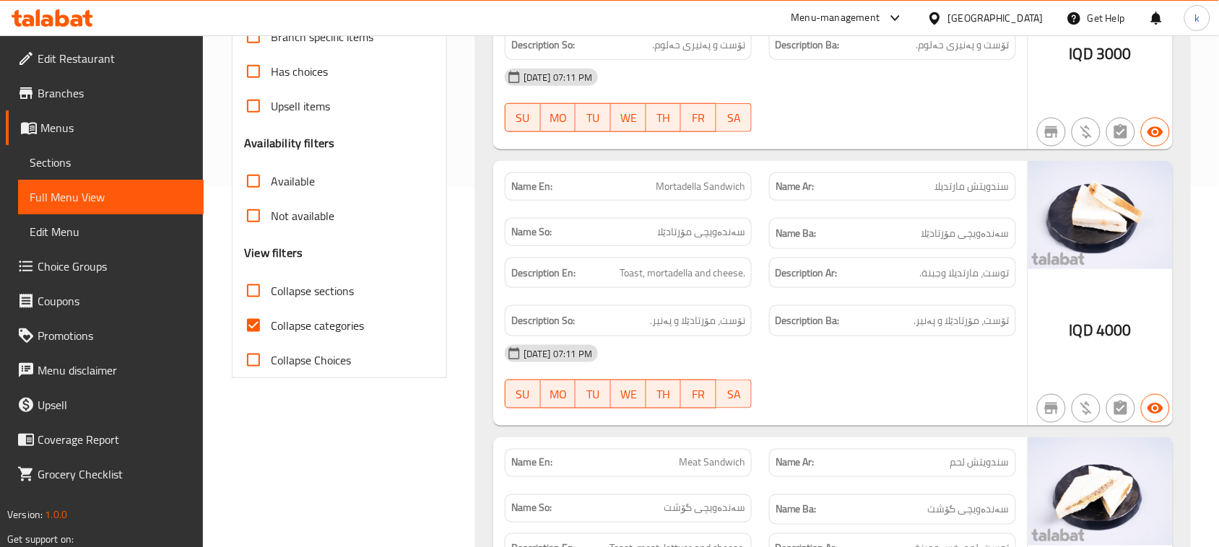
click at [249, 325] on input "Collapse categories" at bounding box center [253, 325] width 35 height 35
checkbox input "false"
click at [246, 290] on input "Collapse sections" at bounding box center [253, 291] width 35 height 35
checkbox input "true"
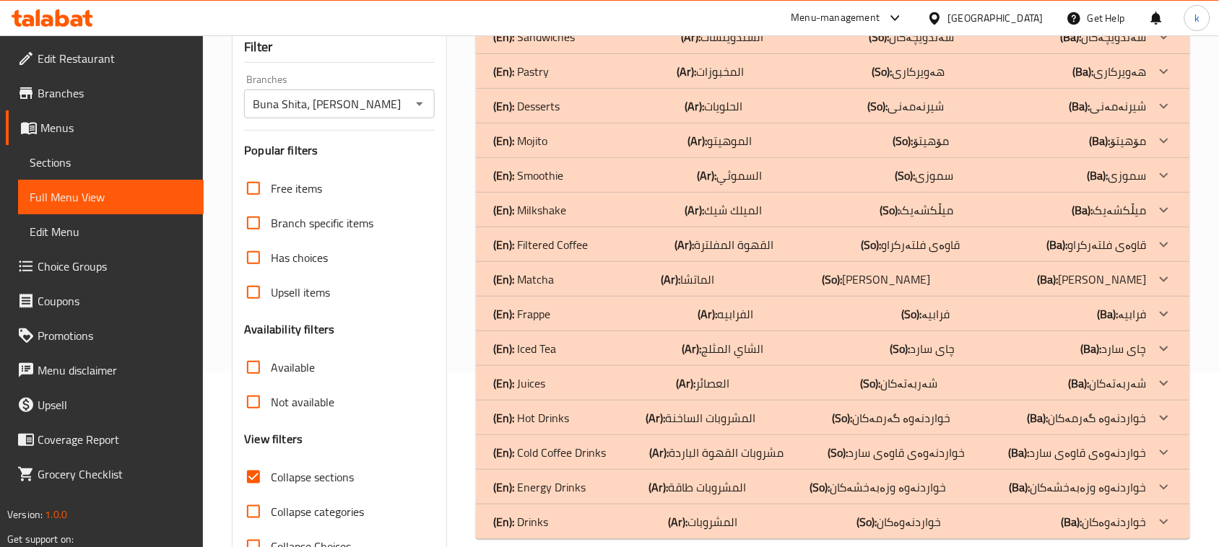
scroll to position [131, 0]
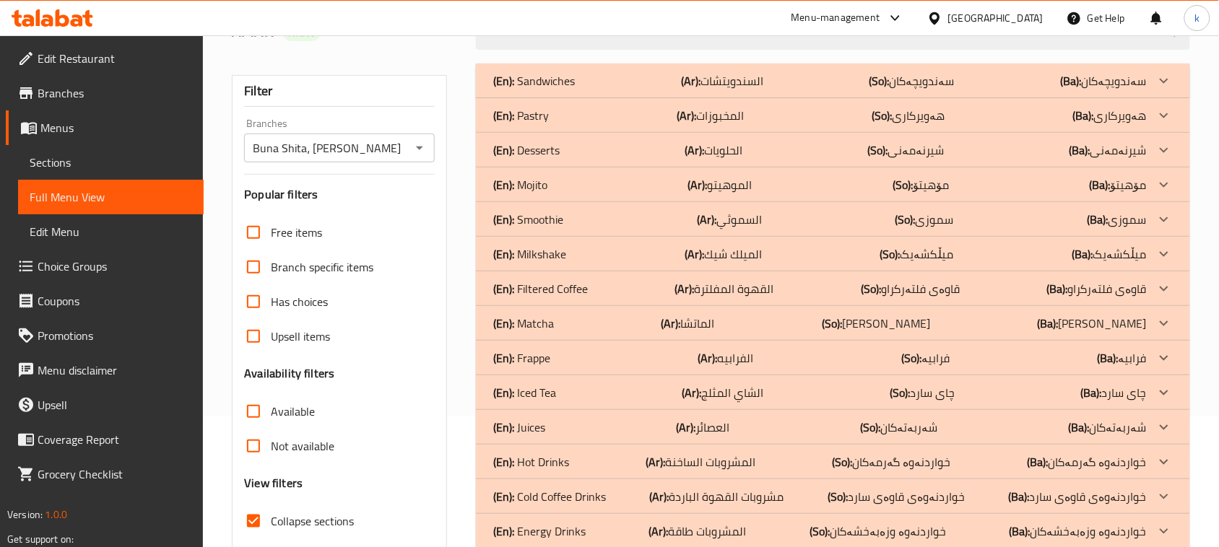
click at [568, 226] on div "(En): Smoothie (Ar): السموثي (So): سموزی (Ba): سموزی" at bounding box center [820, 219] width 654 height 17
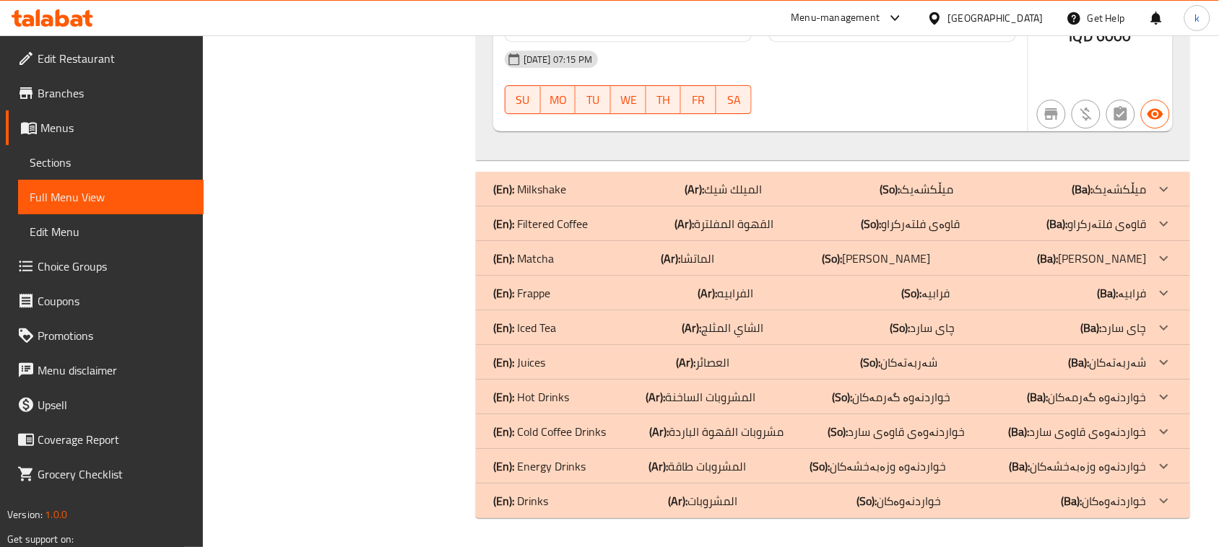
scroll to position [1363, 0]
click at [568, 460] on p "(En): Energy Drinks" at bounding box center [539, 466] width 92 height 17
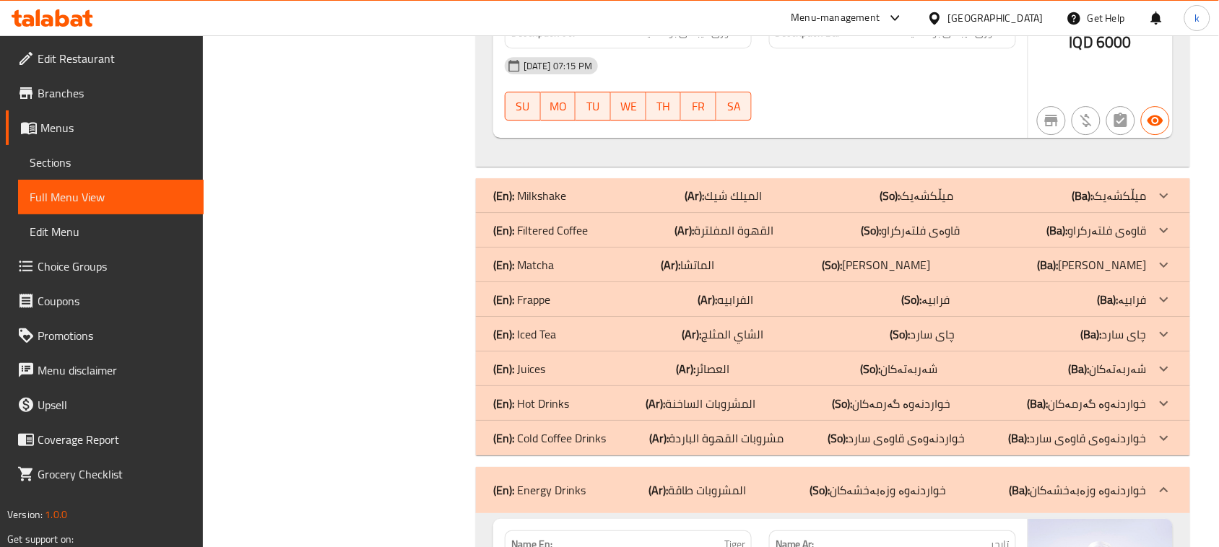
scroll to position [1376, 0]
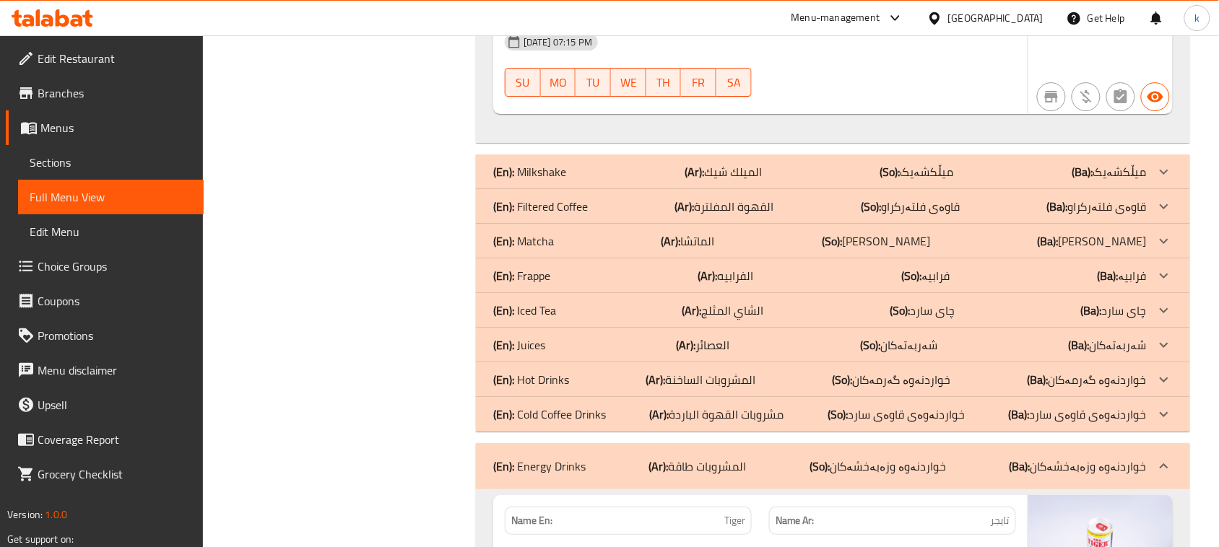
click at [539, 250] on p "(En): Matcha" at bounding box center [523, 241] width 61 height 17
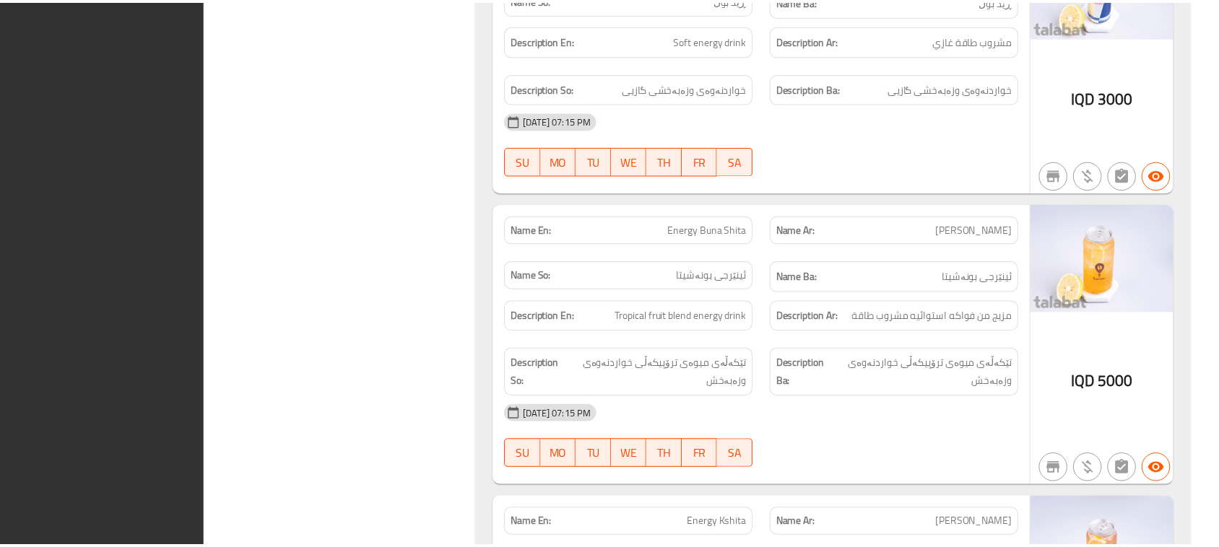
scroll to position [3510, 0]
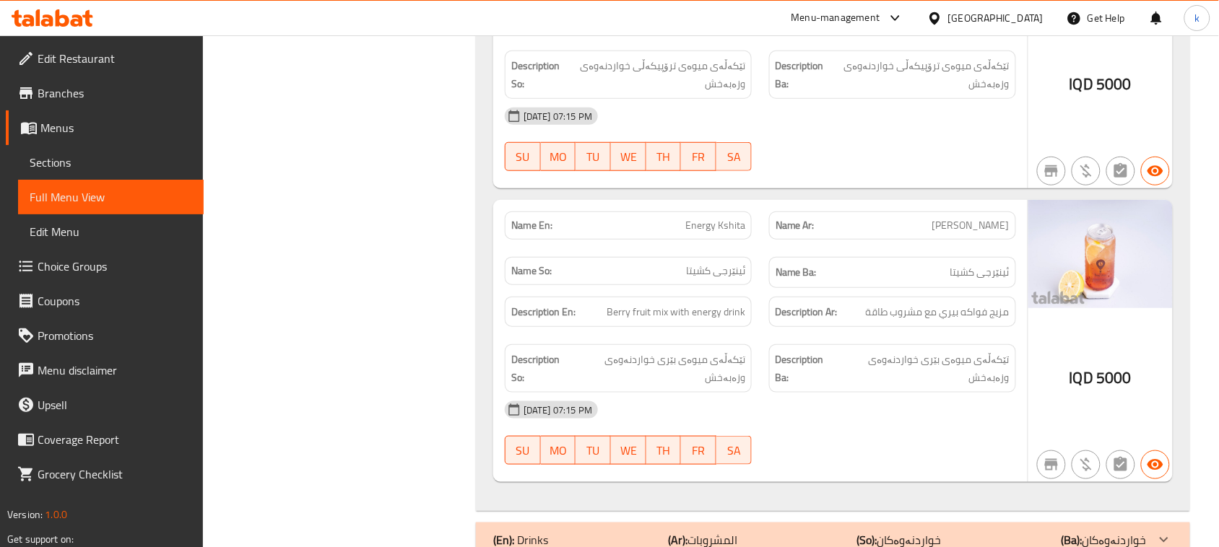
click at [38, 32] on div at bounding box center [52, 18] width 105 height 29
click at [82, 13] on icon at bounding box center [53, 17] width 82 height 17
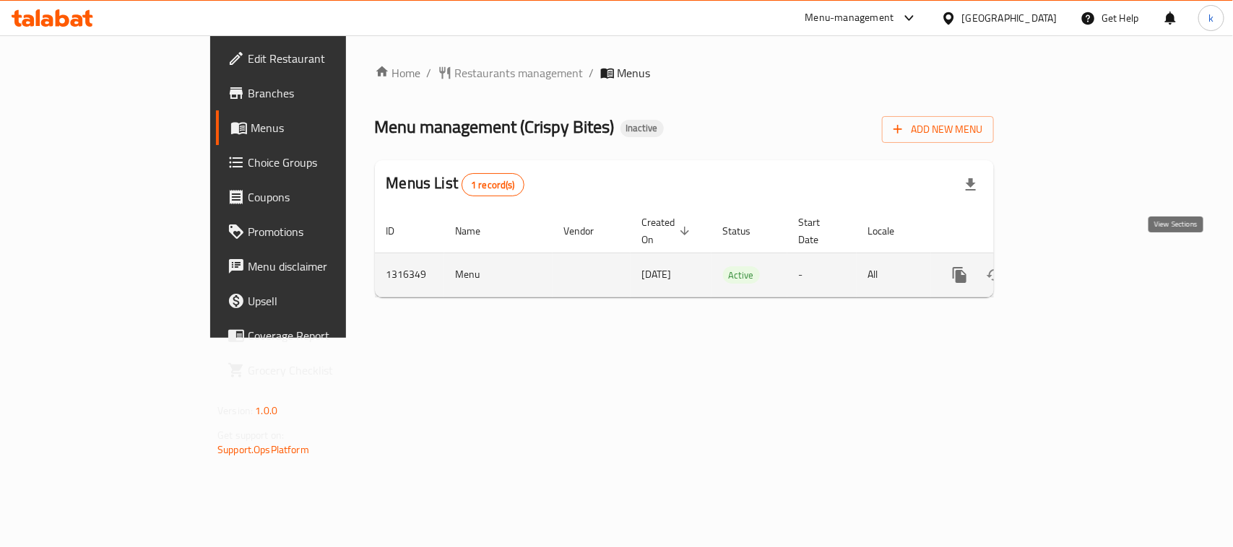
click at [1070, 269] on icon "enhanced table" at bounding box center [1063, 275] width 13 height 13
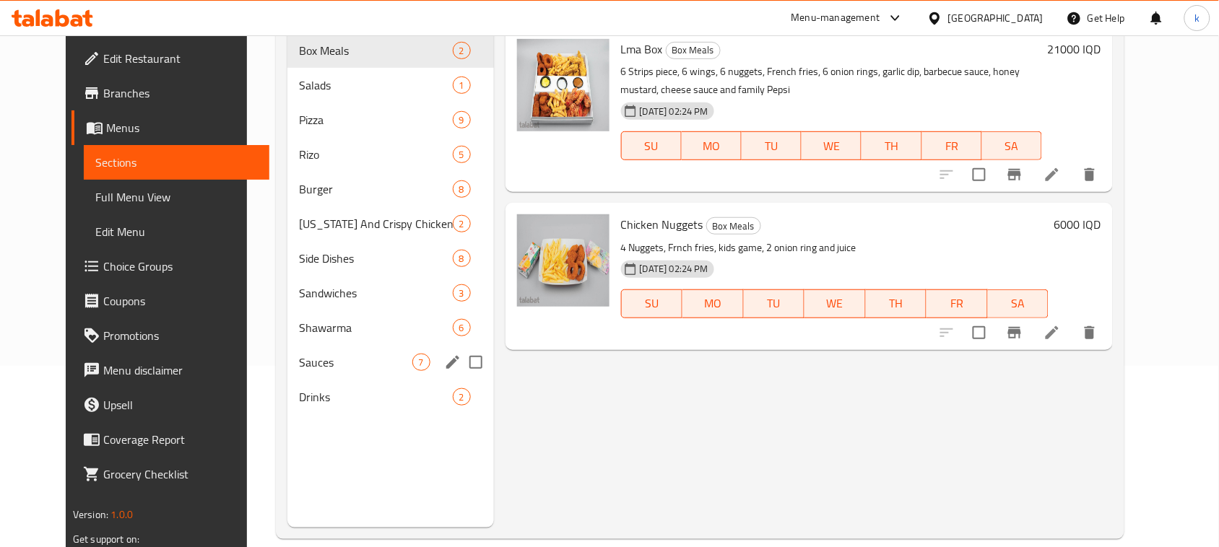
scroll to position [203, 0]
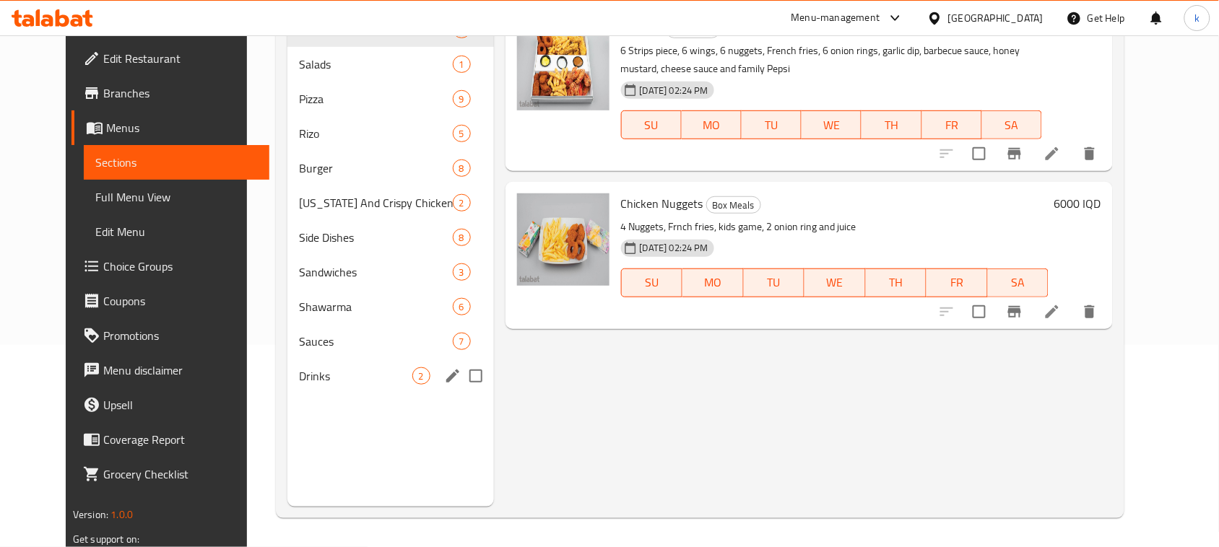
click at [287, 360] on div "Drinks 2" at bounding box center [390, 376] width 207 height 35
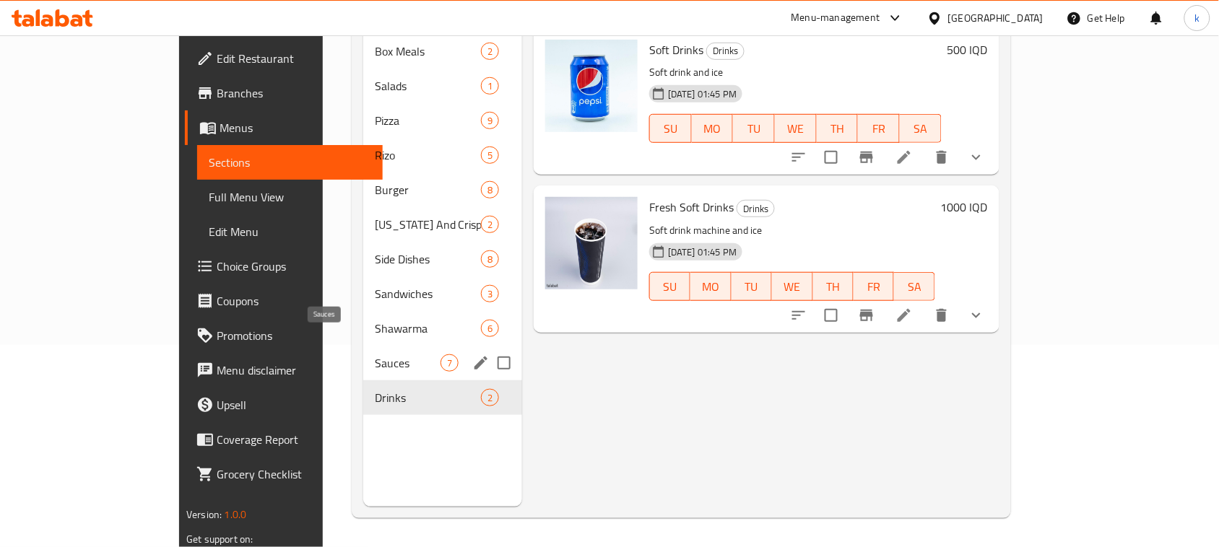
click at [375, 355] on span "Sauces" at bounding box center [408, 363] width 66 height 17
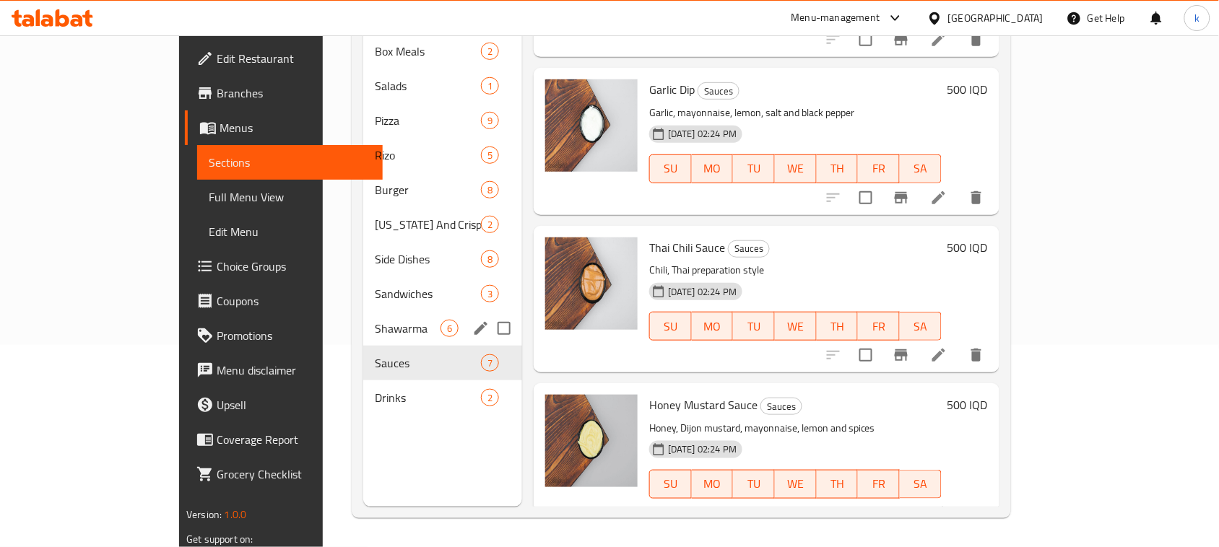
click at [375, 320] on span "Shawarma" at bounding box center [408, 328] width 66 height 17
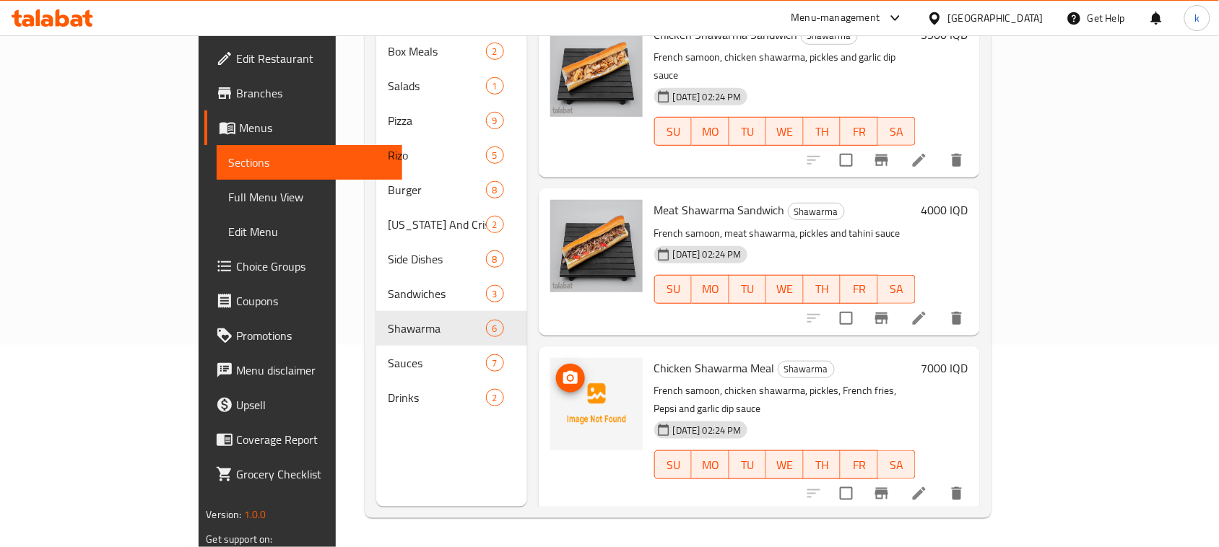
scroll to position [434, 0]
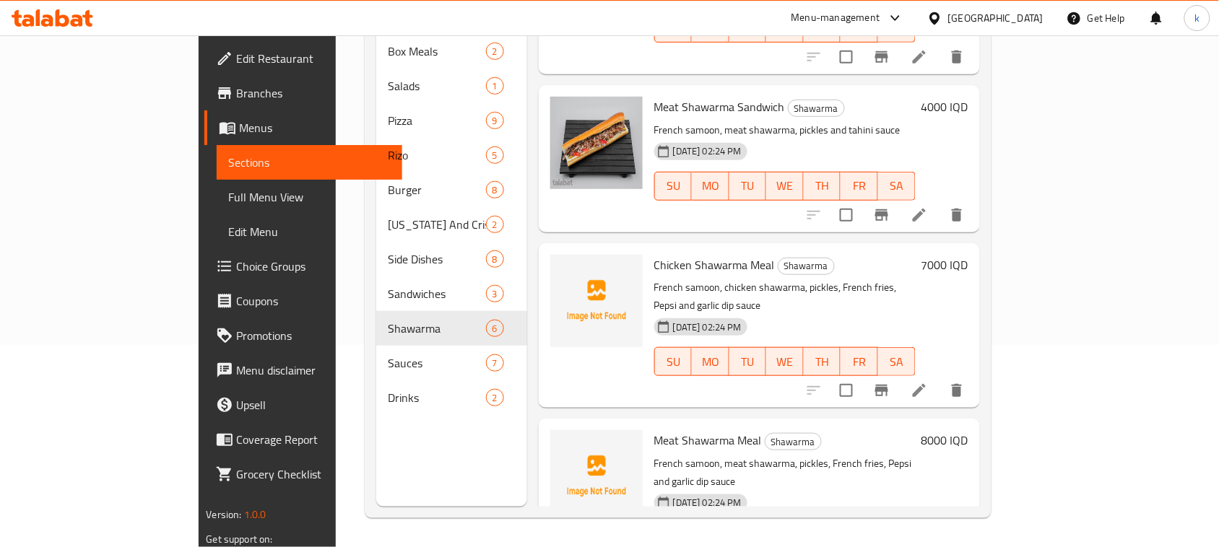
click at [654, 254] on span "Chicken Shawarma Meal" at bounding box center [714, 265] width 121 height 22
copy h6 "Chicken Shawarma Meal"
click at [665, 430] on span "Meat Shawarma Meal" at bounding box center [708, 441] width 108 height 22
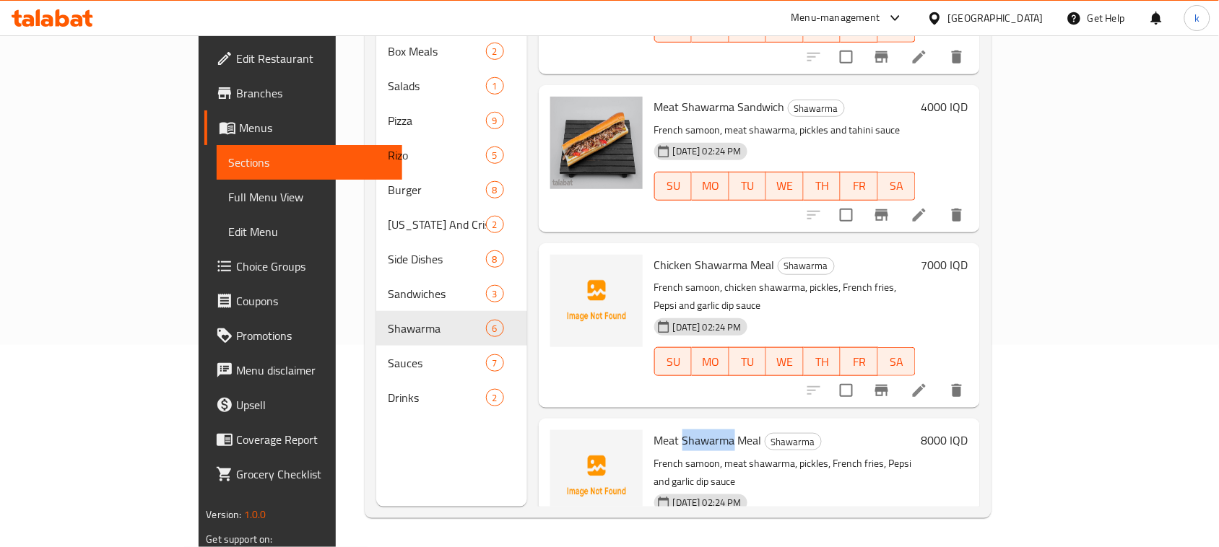
click at [668, 430] on span "Meat Shawarma Meal" at bounding box center [708, 441] width 108 height 22
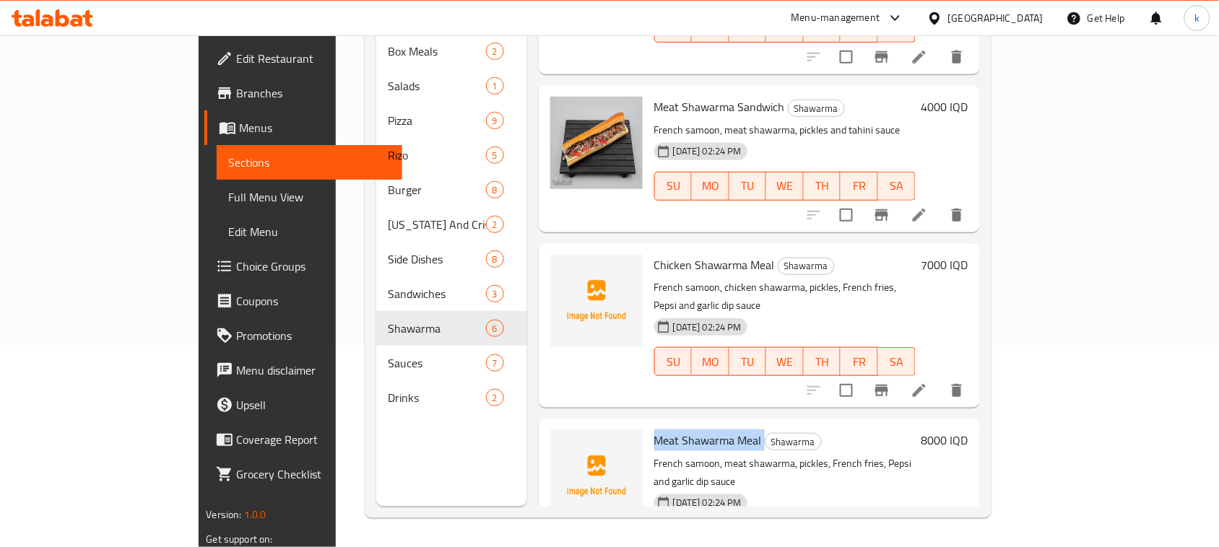
copy h6 "Meat Shawarma Meal"
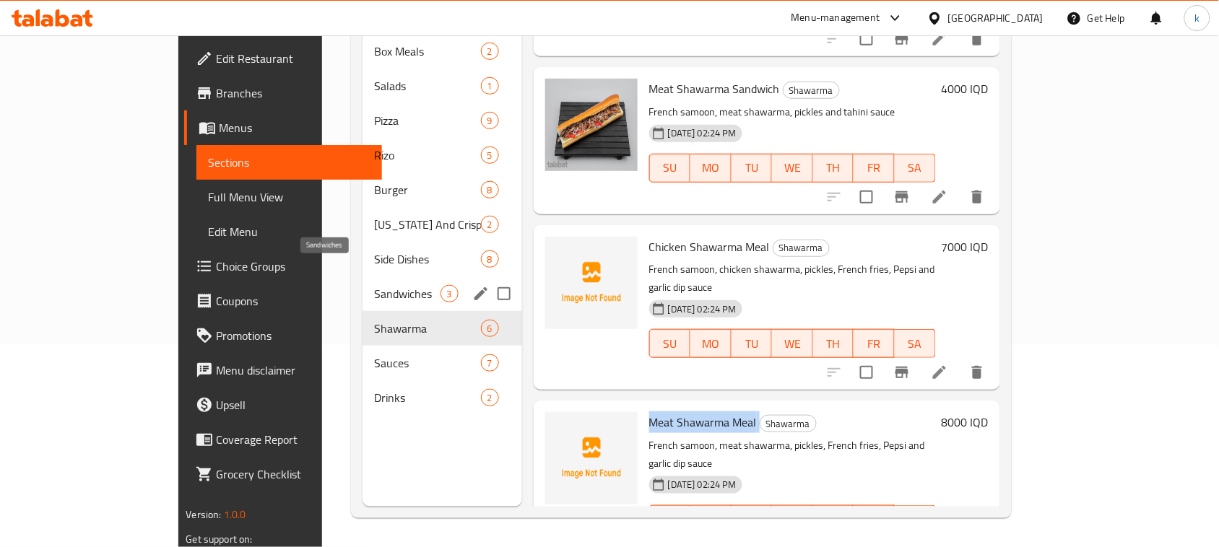
click at [374, 285] on span "Sandwiches" at bounding box center [407, 293] width 66 height 17
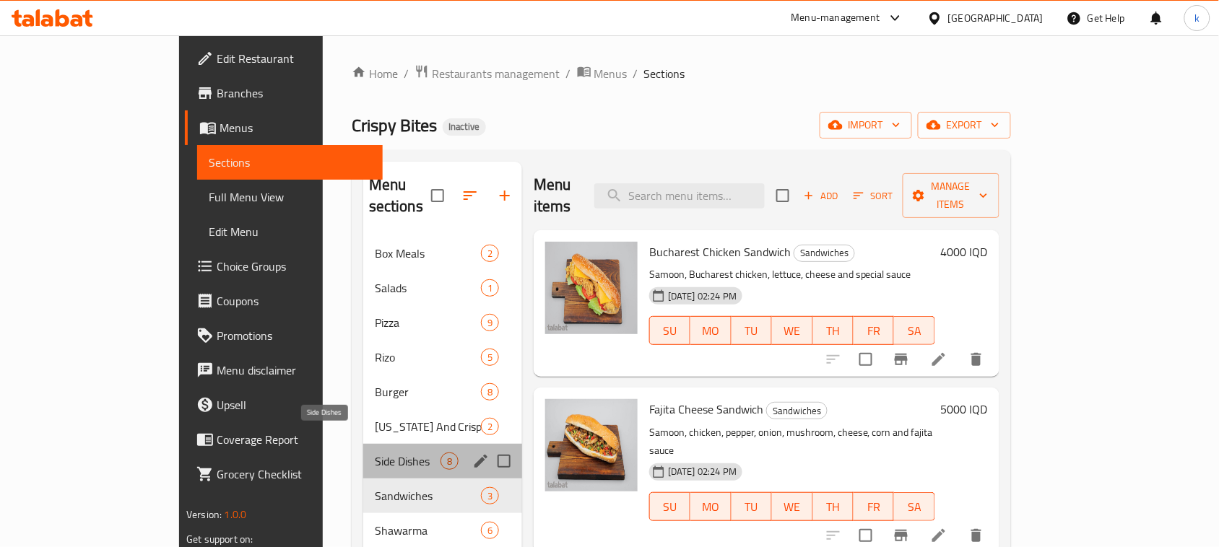
click at [375, 453] on span "Side Dishes" at bounding box center [408, 461] width 66 height 17
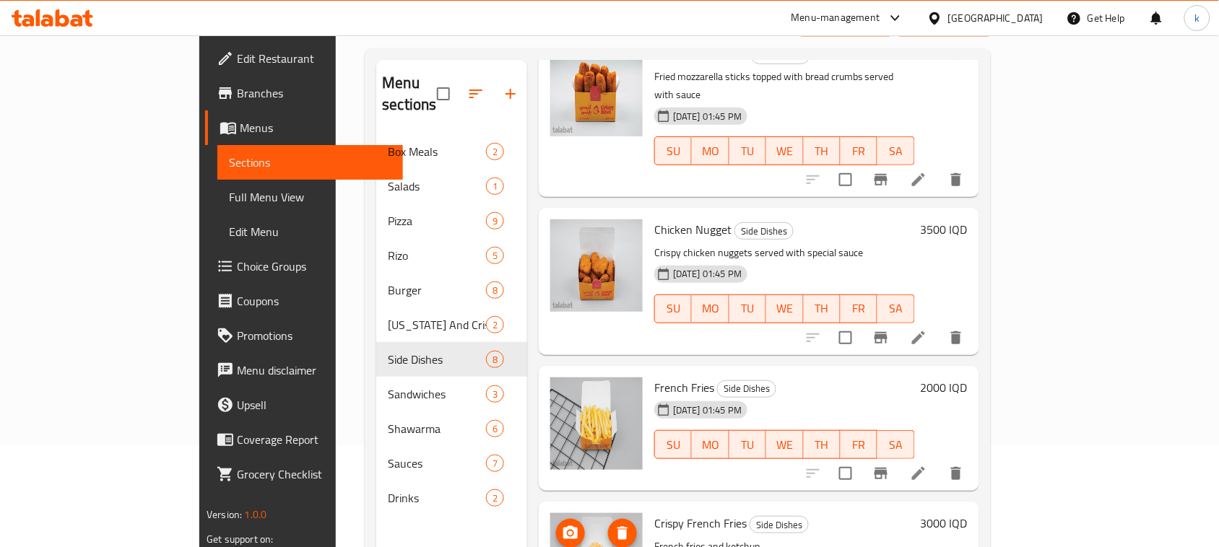
scroll to position [203, 0]
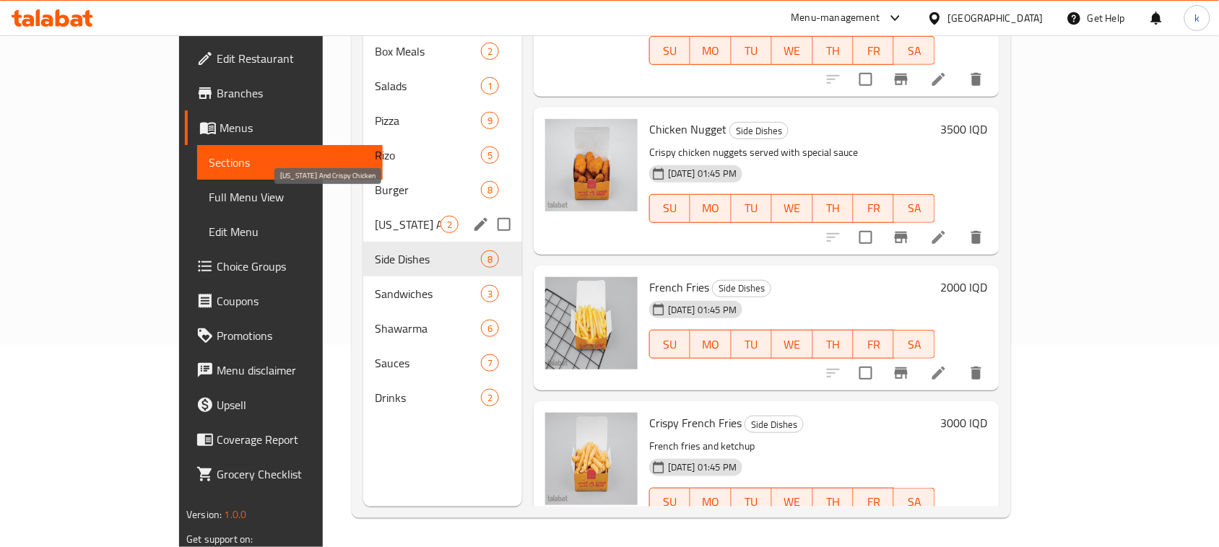
click at [375, 216] on span "Kentucky And Crispy Chicken" at bounding box center [408, 224] width 66 height 17
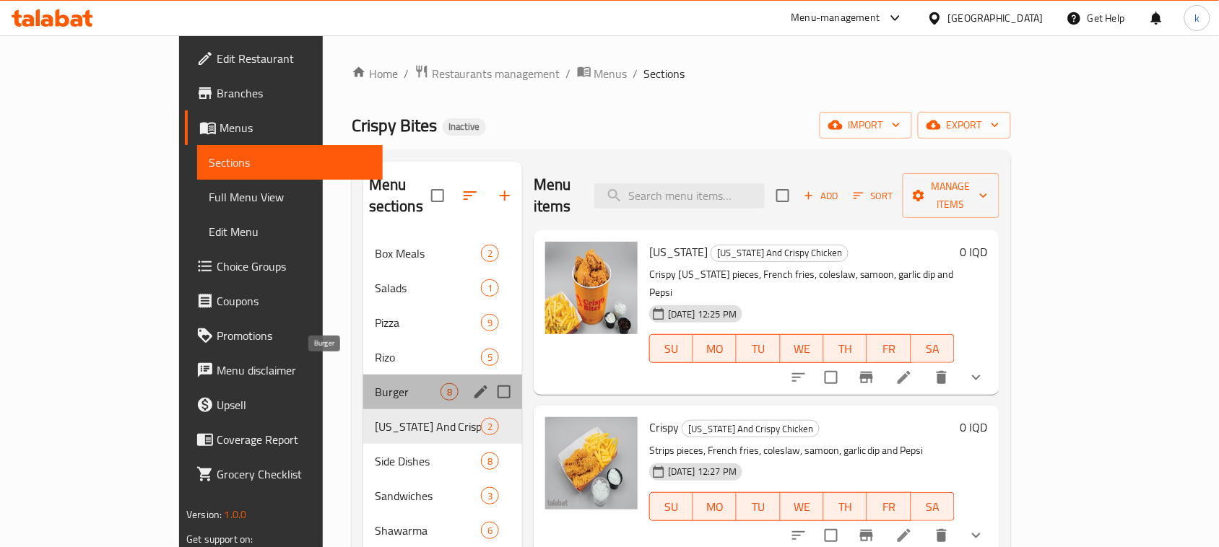
click at [375, 383] on span "Burger" at bounding box center [408, 391] width 66 height 17
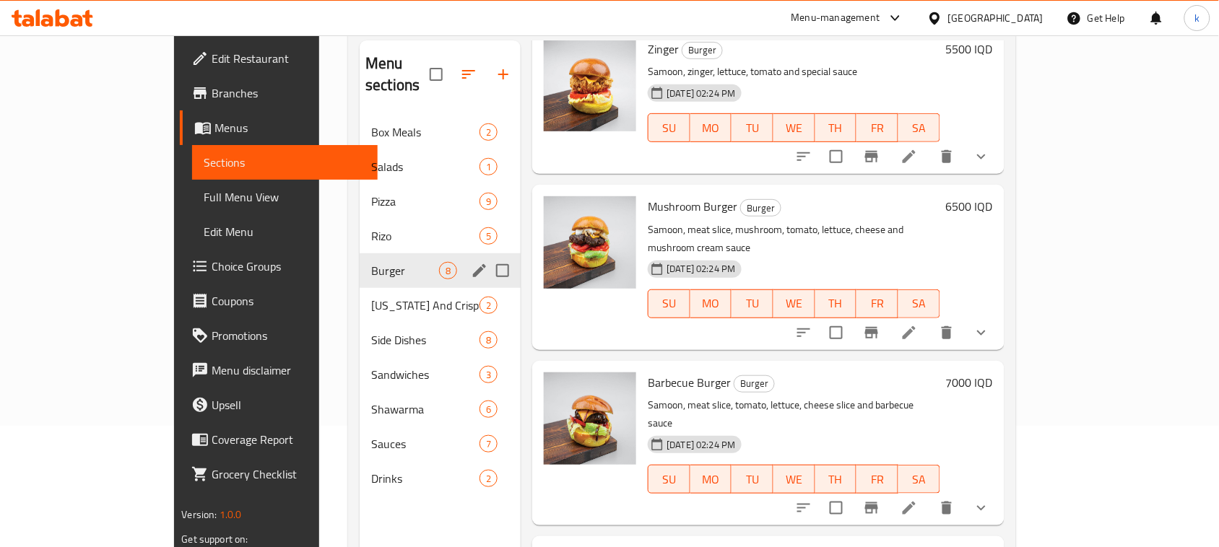
scroll to position [22, 0]
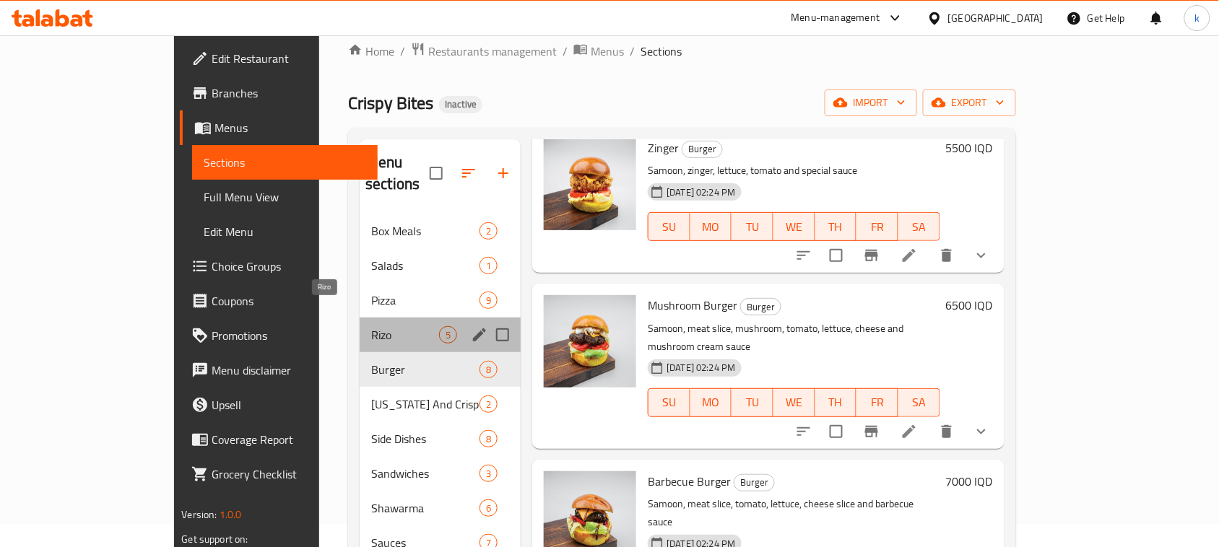
click at [371, 326] on span "Rizo" at bounding box center [405, 334] width 68 height 17
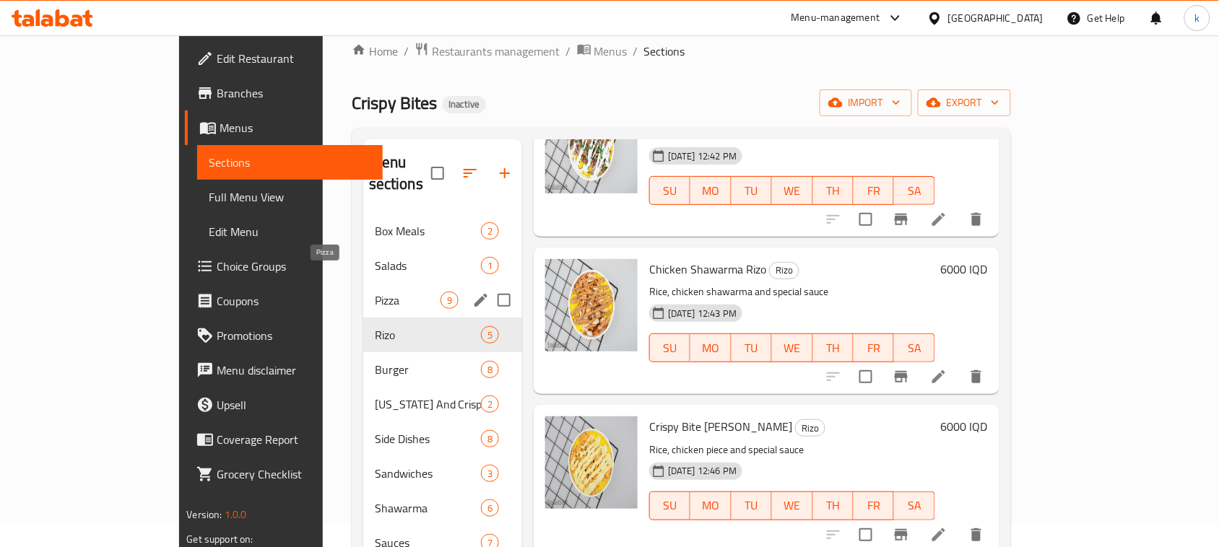
click at [375, 292] on span "Pizza" at bounding box center [408, 300] width 66 height 17
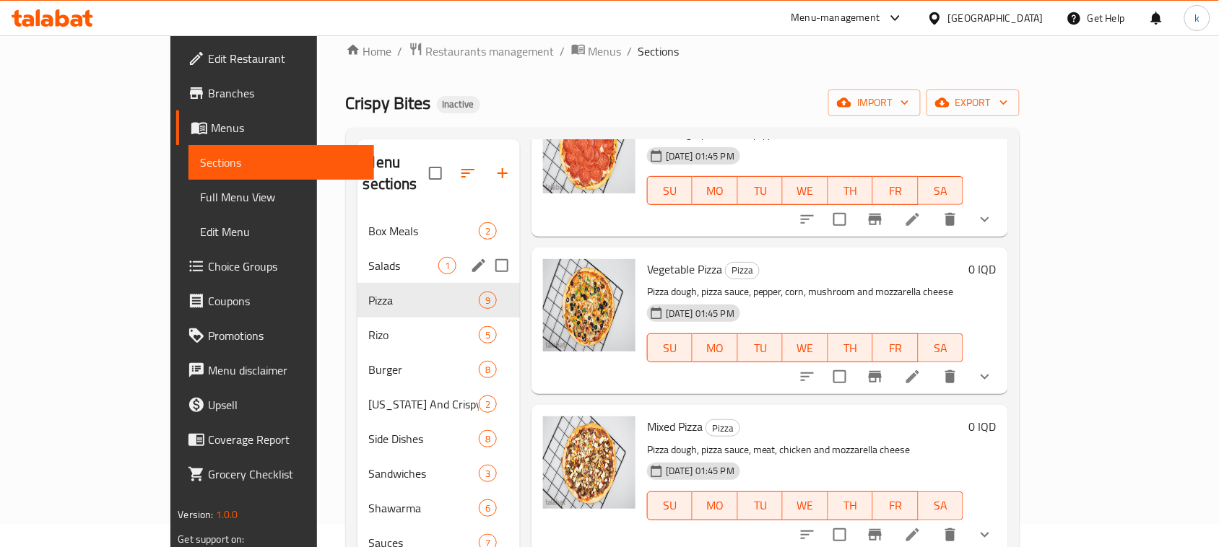
click at [369, 257] on span "Salads" at bounding box center [403, 265] width 69 height 17
